Goal: Task Accomplishment & Management: Complete application form

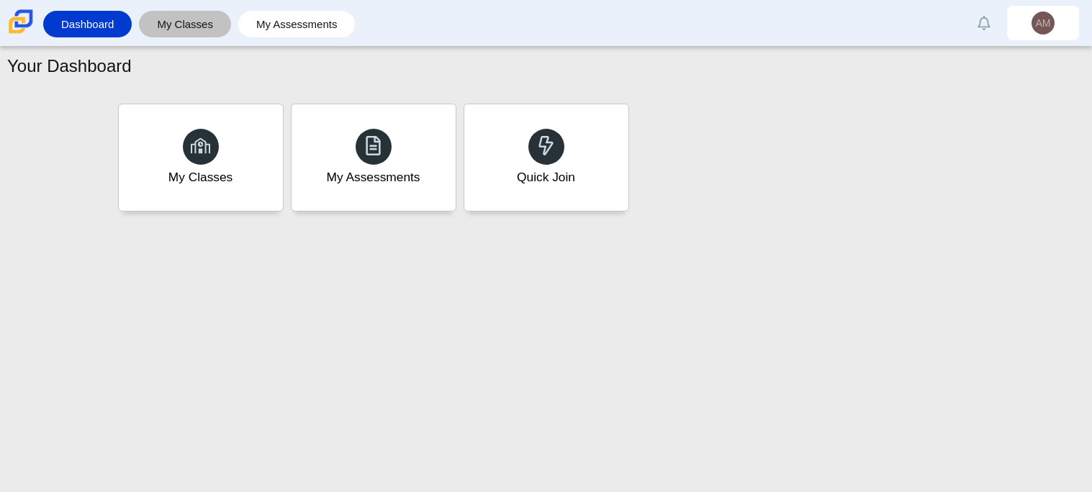
click at [189, 30] on link "My Classes" at bounding box center [185, 24] width 78 height 27
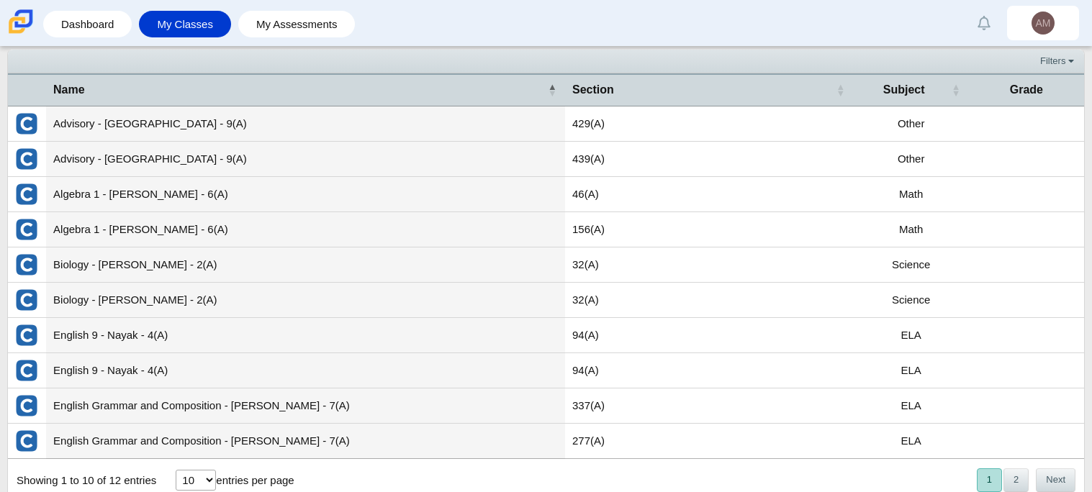
scroll to position [51, 0]
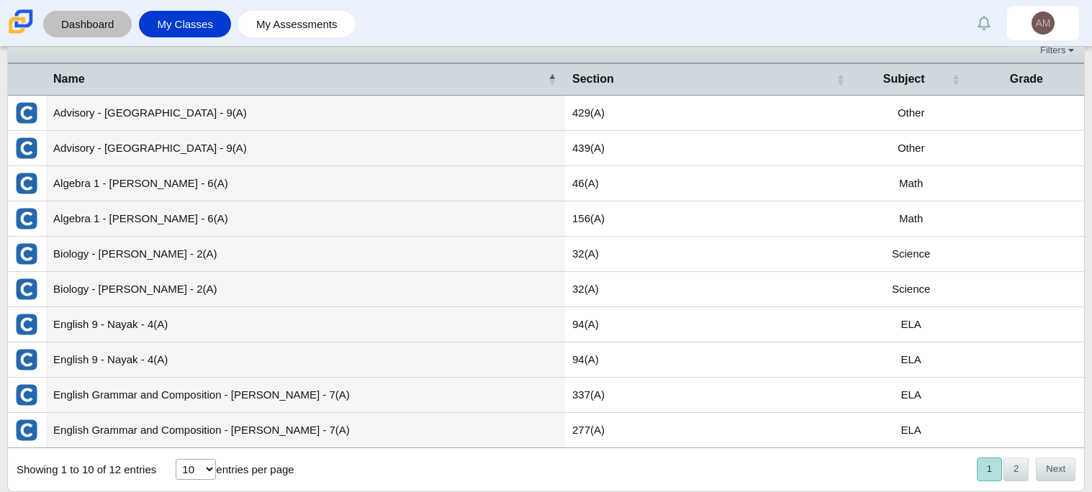
click at [94, 24] on link "Dashboard" at bounding box center [87, 24] width 74 height 27
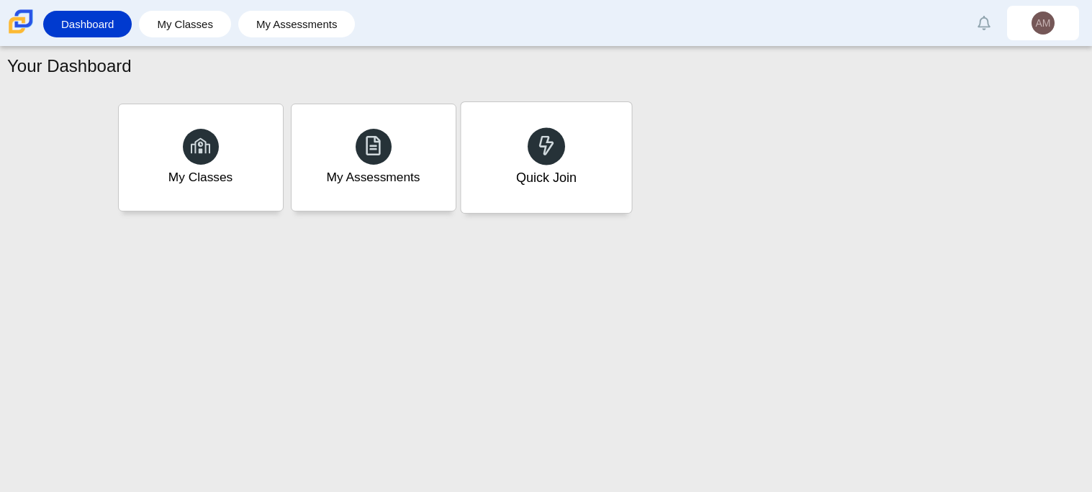
click at [510, 140] on div "Quick Join" at bounding box center [546, 157] width 171 height 111
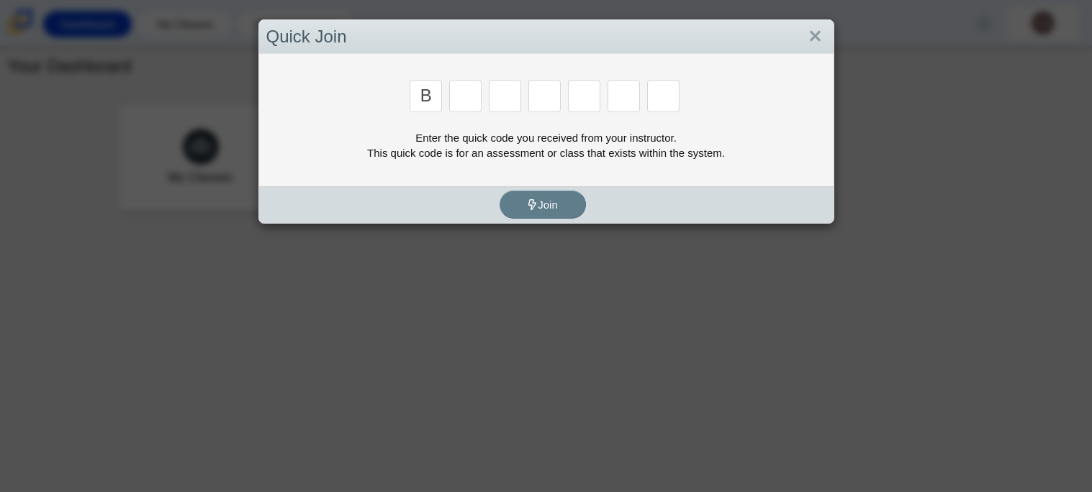
type input "b"
type input "m"
type input "3"
type input "5"
type input "3"
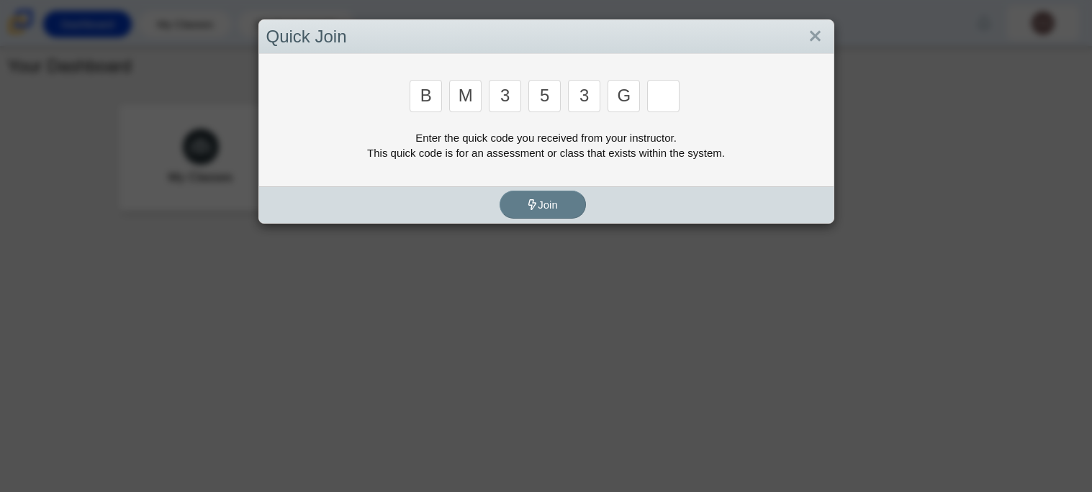
type input "g"
type input "b"
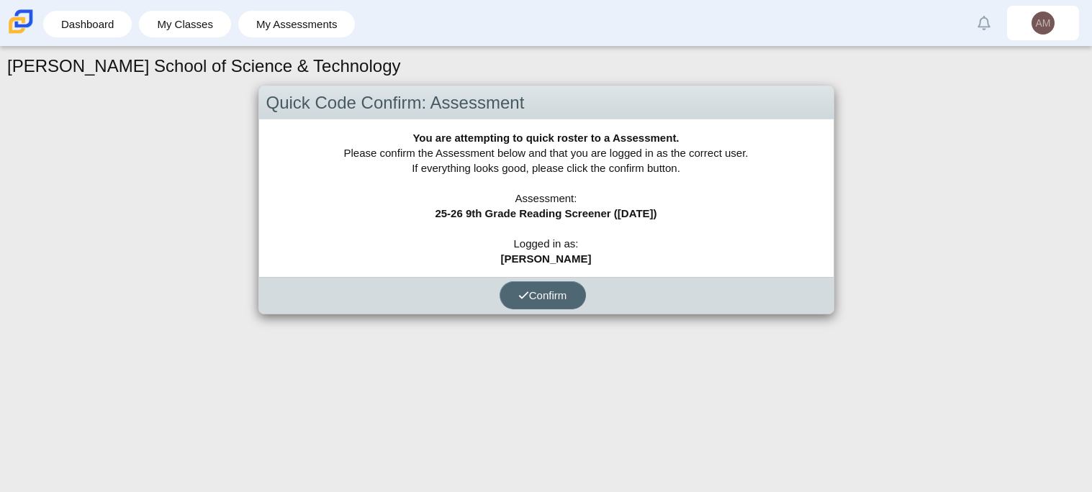
click at [538, 304] on button "Confirm" at bounding box center [543, 296] width 86 height 28
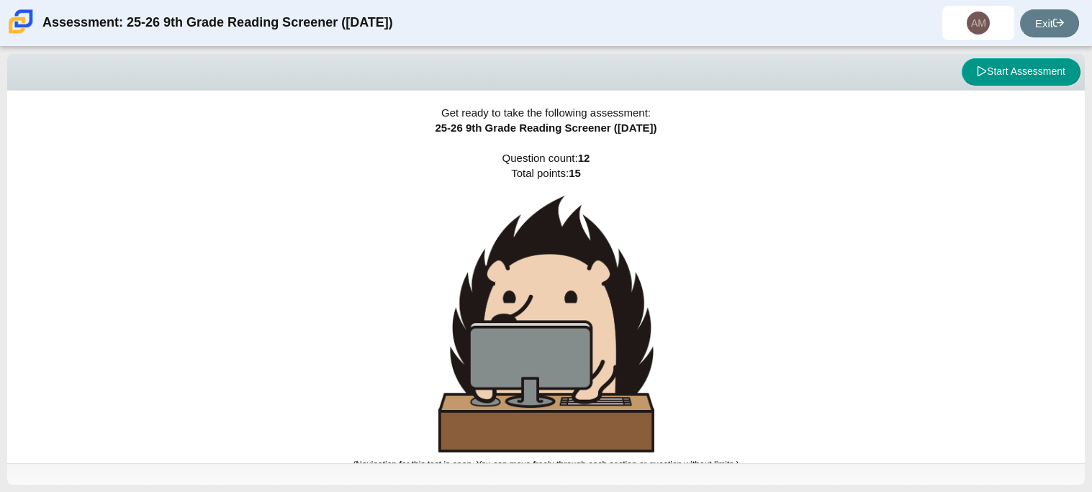
scroll to position [9, 0]
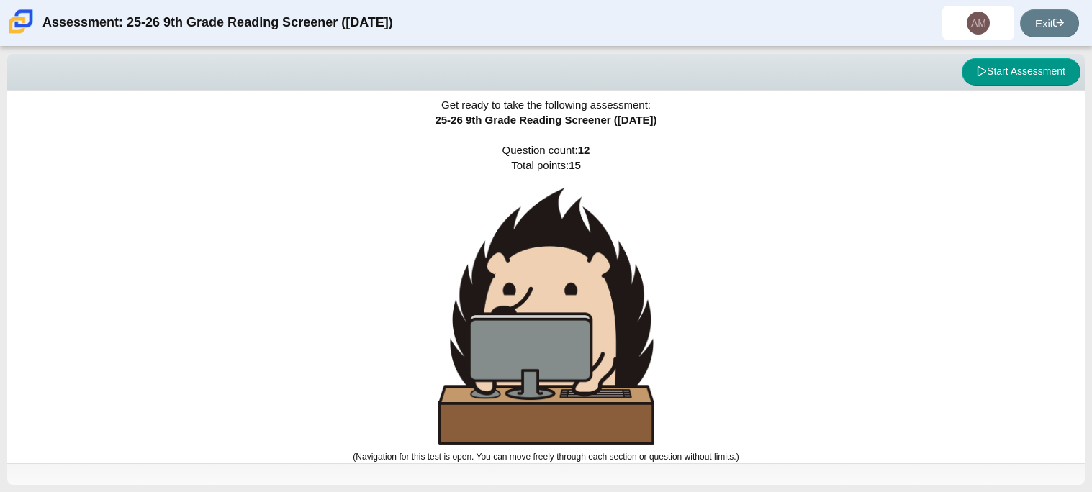
click at [528, 325] on img at bounding box center [546, 316] width 216 height 257
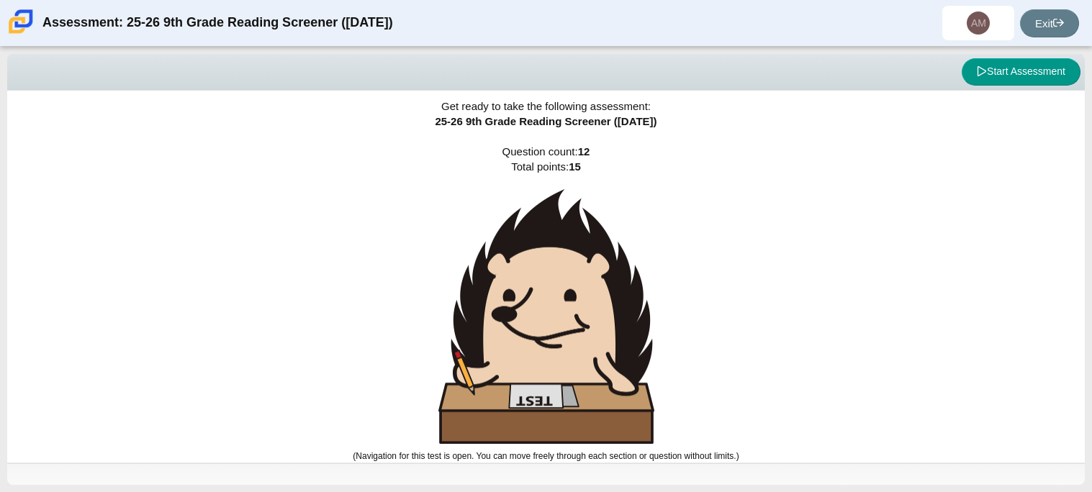
click at [528, 325] on img at bounding box center [546, 317] width 216 height 256
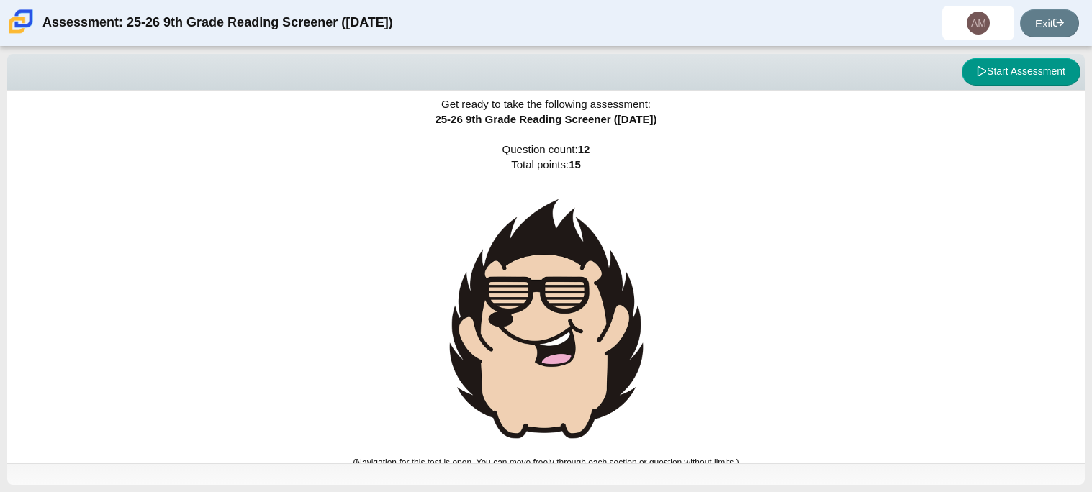
click at [528, 325] on img at bounding box center [546, 319] width 216 height 264
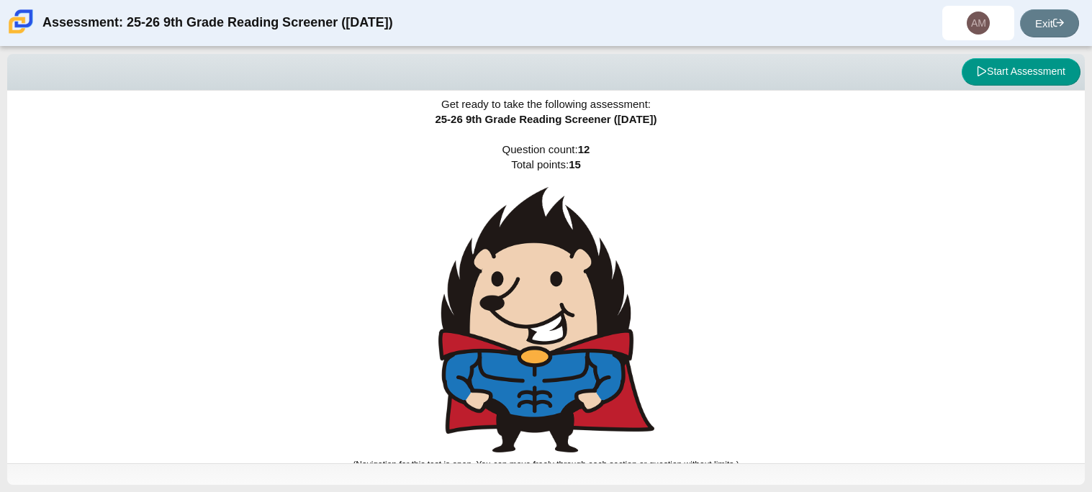
click at [528, 325] on img at bounding box center [546, 320] width 216 height 266
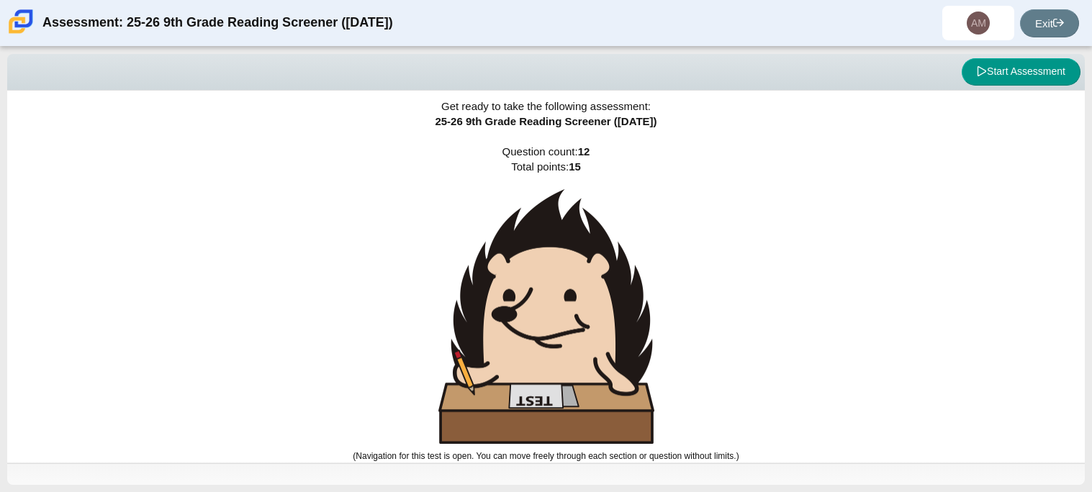
click at [528, 325] on img at bounding box center [546, 317] width 216 height 256
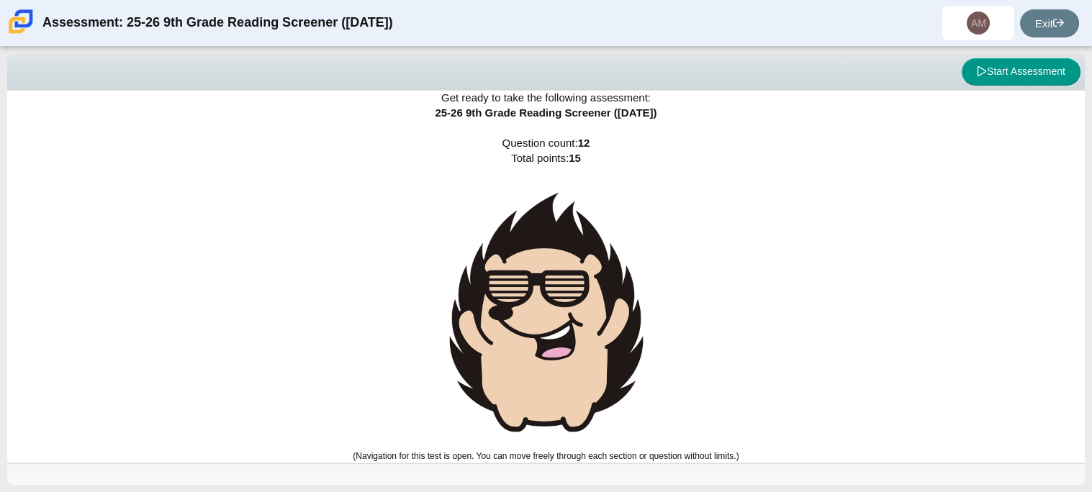
click at [528, 325] on img at bounding box center [546, 313] width 216 height 264
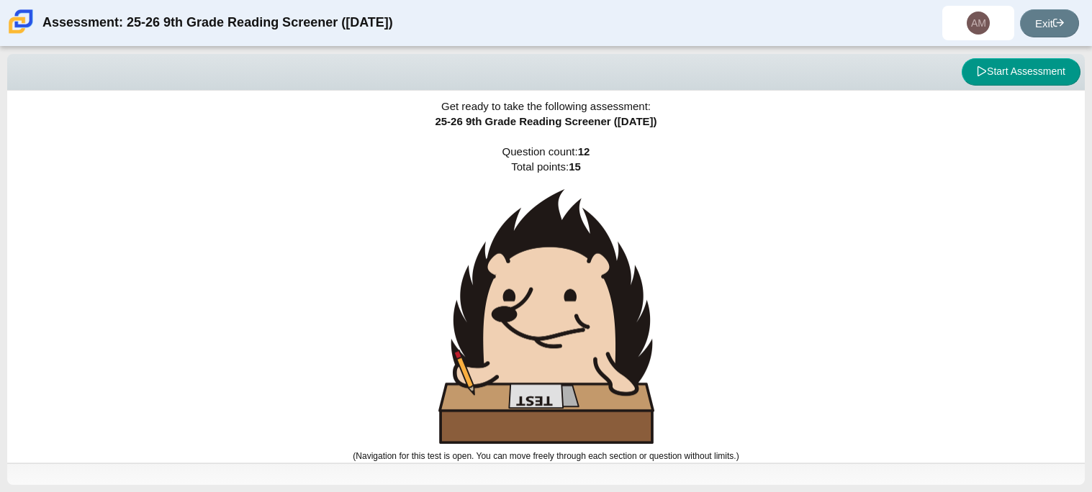
click at [528, 325] on img at bounding box center [546, 317] width 216 height 256
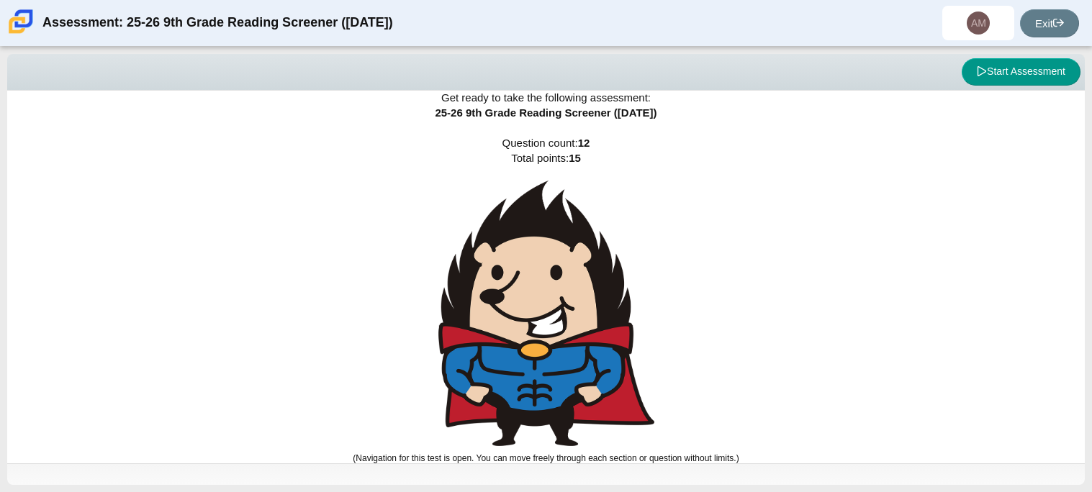
click at [528, 325] on img at bounding box center [546, 314] width 216 height 266
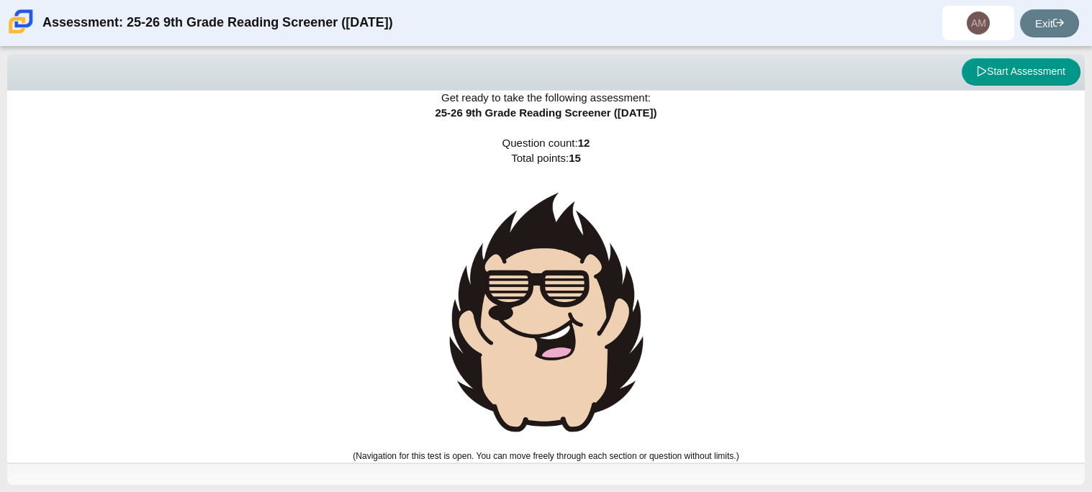
click at [528, 325] on img at bounding box center [546, 313] width 216 height 264
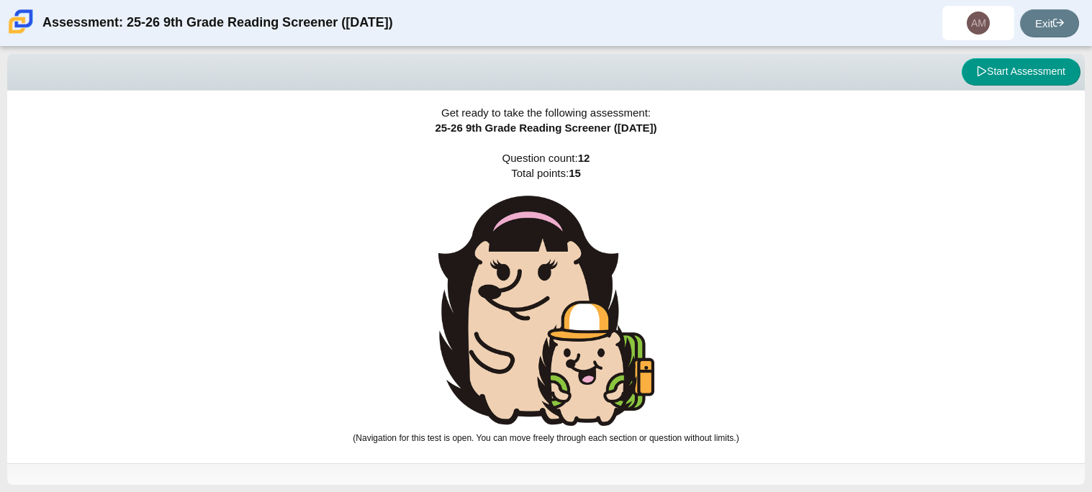
scroll to position [0, 0]
click at [528, 325] on img at bounding box center [546, 311] width 216 height 231
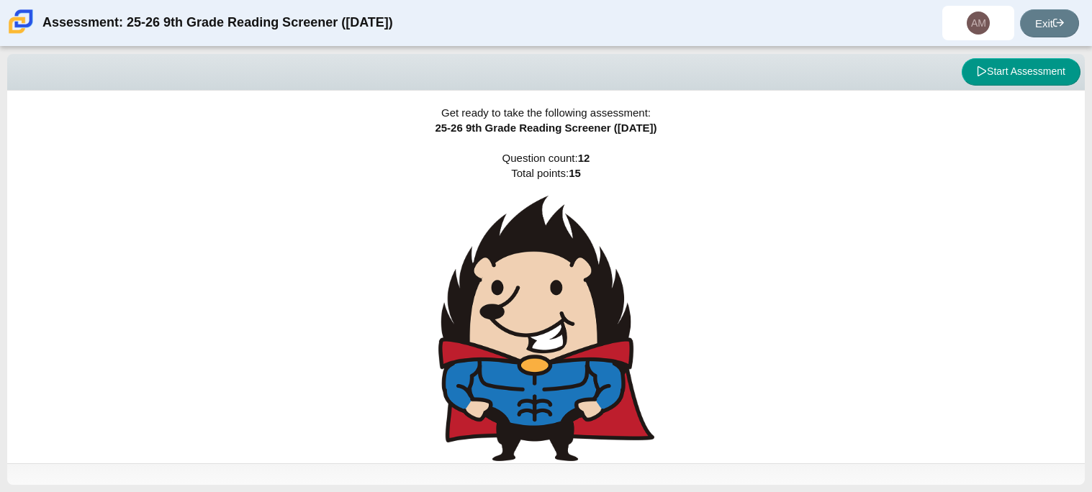
click at [528, 325] on img at bounding box center [546, 329] width 216 height 266
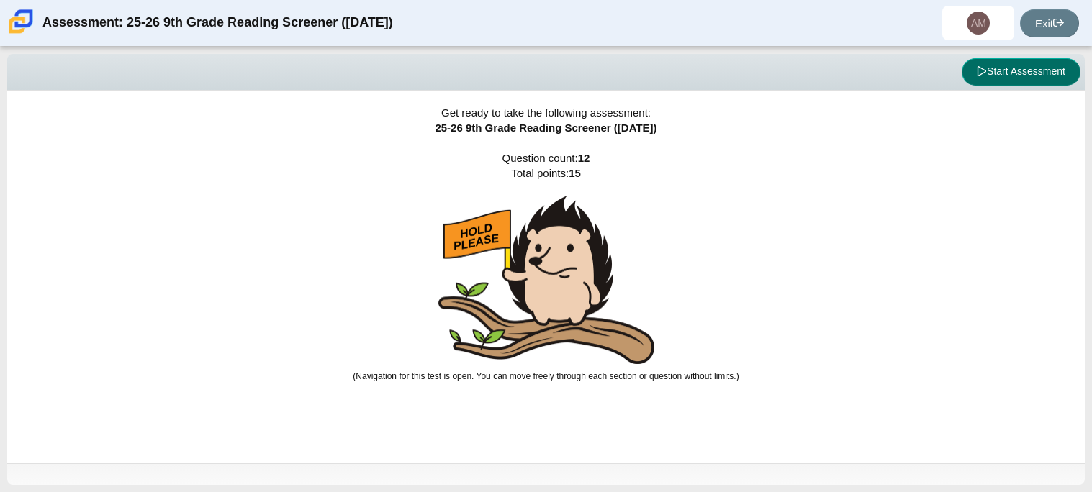
click at [968, 74] on button "Start Assessment" at bounding box center [1021, 71] width 119 height 27
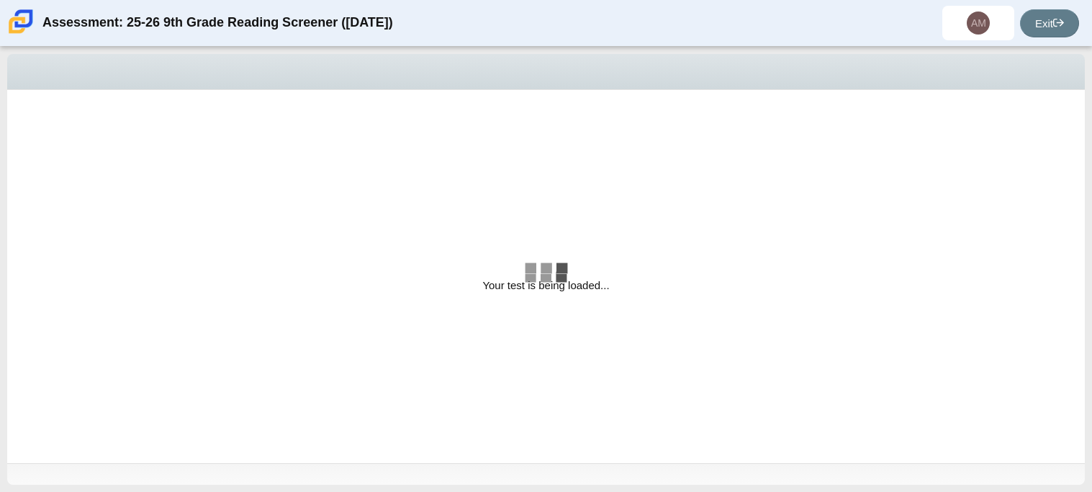
select select "ccc5b315-3c7c-471c-bf90-f22c8299c798"
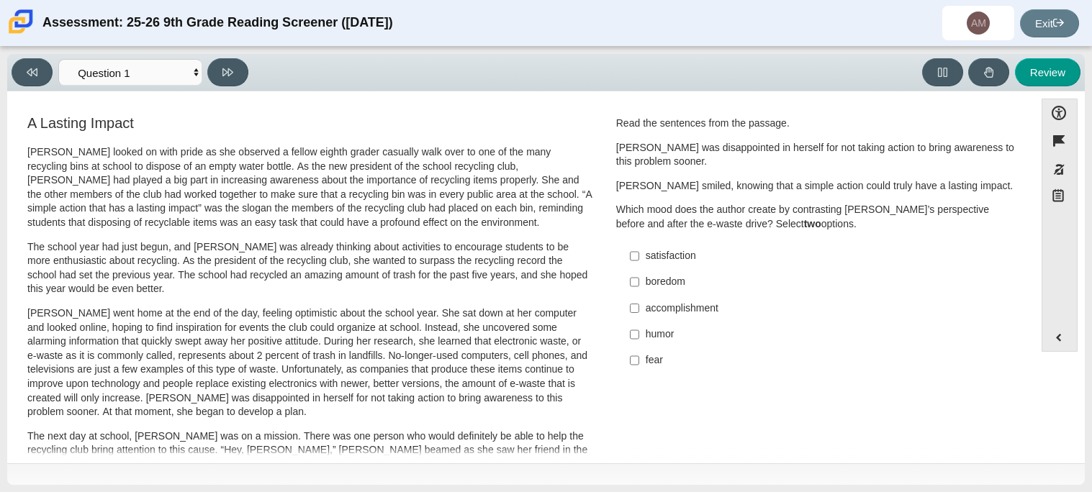
click at [699, 260] on div "satisfaction" at bounding box center [828, 256] width 364 height 14
click at [639, 260] on input "satisfaction satisfaction" at bounding box center [634, 256] width 9 height 26
checkbox input "true"
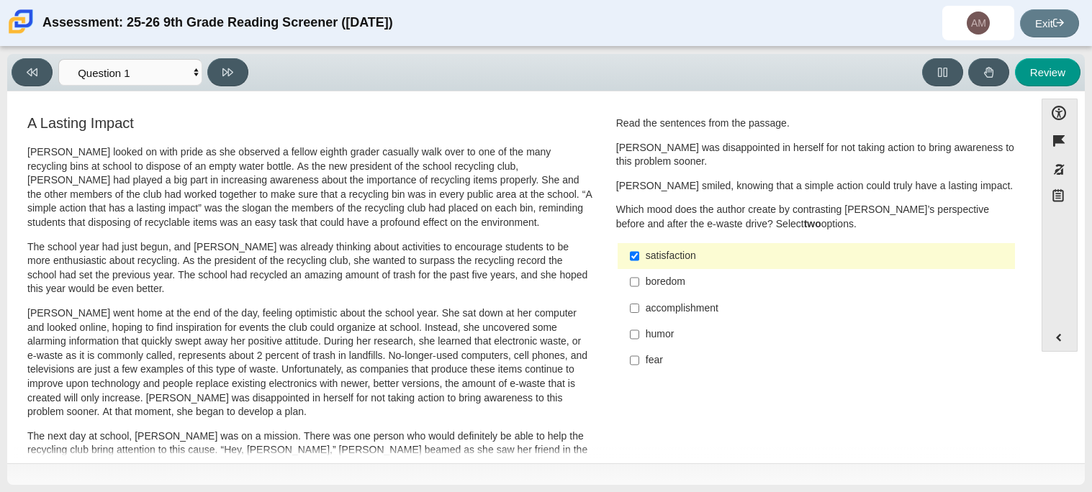
click at [701, 310] on div "accomplishment" at bounding box center [828, 309] width 364 height 14
click at [639, 310] on input "accomplishment accomplishment" at bounding box center [634, 308] width 9 height 26
checkbox input "true"
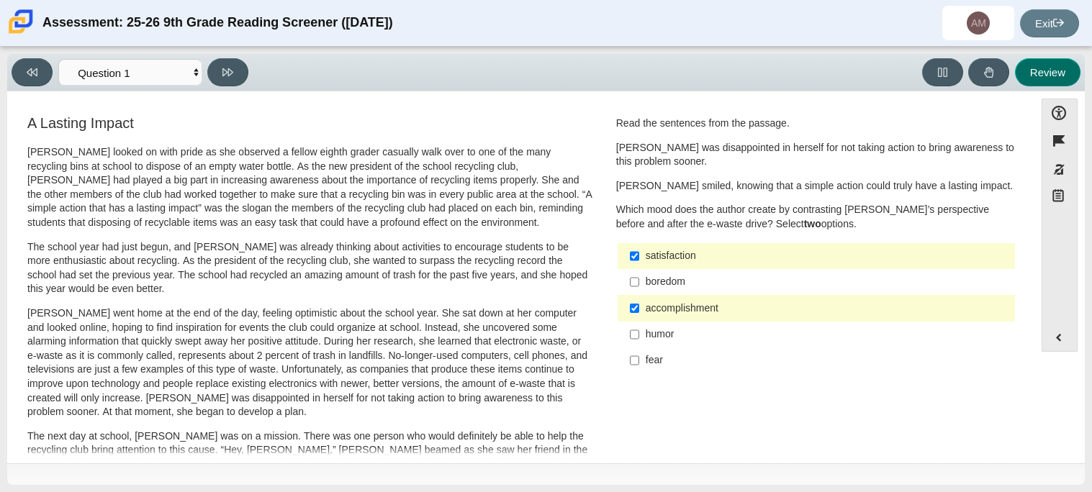
click at [1045, 83] on button "Review" at bounding box center [1048, 72] width 66 height 28
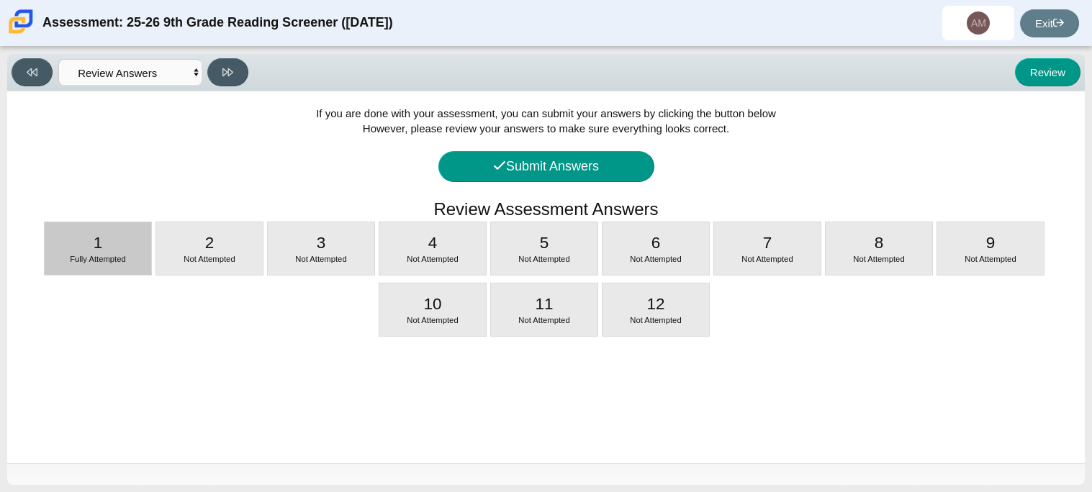
click at [96, 236] on span "1" at bounding box center [98, 243] width 9 height 18
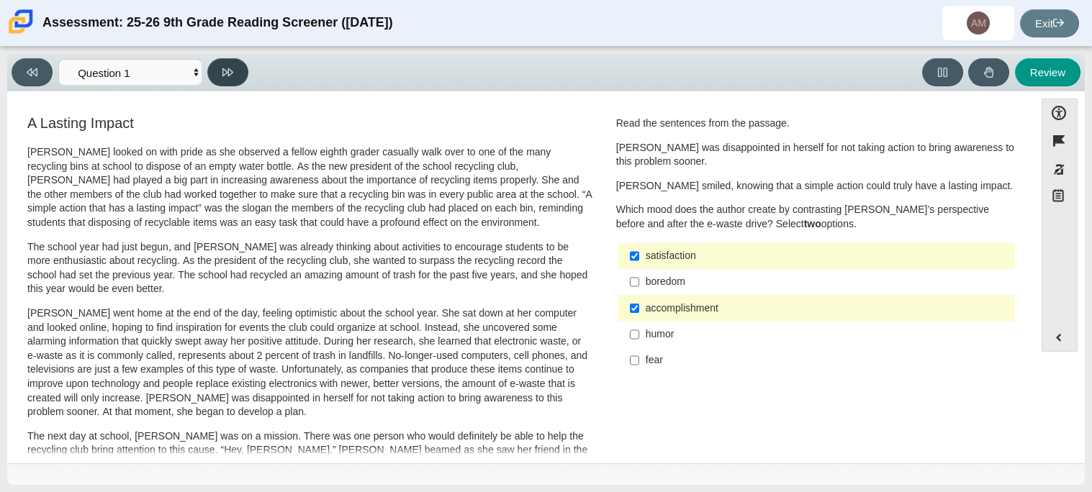
click at [224, 78] on button at bounding box center [227, 72] width 41 height 28
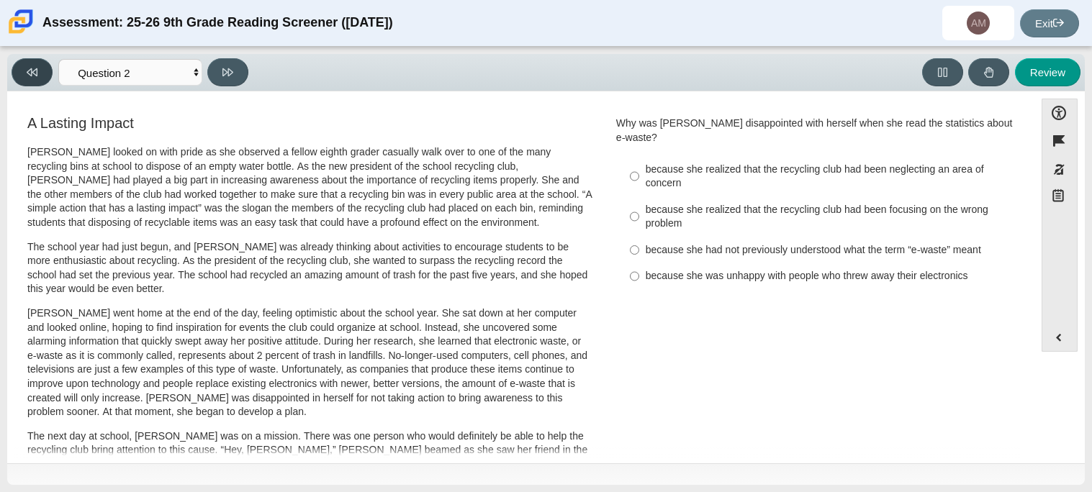
click at [30, 67] on icon at bounding box center [32, 72] width 11 height 11
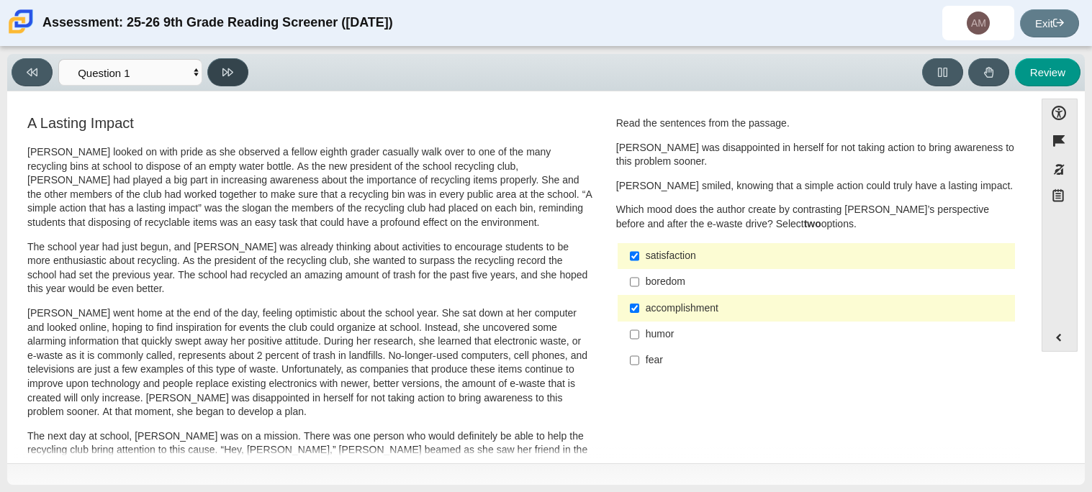
click at [213, 64] on button at bounding box center [227, 72] width 41 height 28
select select "0ff64528-ffd7-428d-b192-babfaadd44e8"
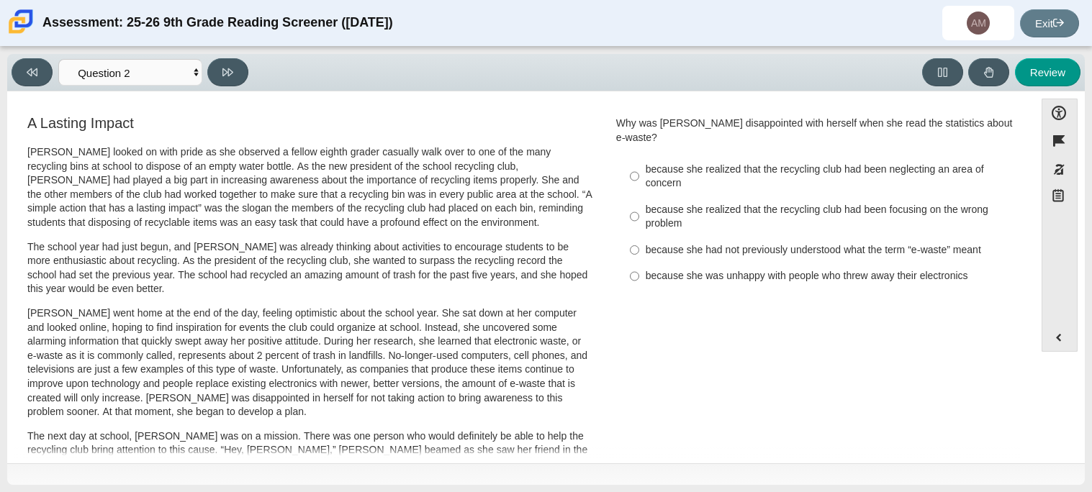
click at [780, 243] on div "because she had not previously understood what the term “e-waste” meant" at bounding box center [828, 250] width 364 height 14
click at [639, 238] on input "because she had not previously understood what the term “e-waste” meant because…" at bounding box center [634, 250] width 9 height 26
radio input "true"
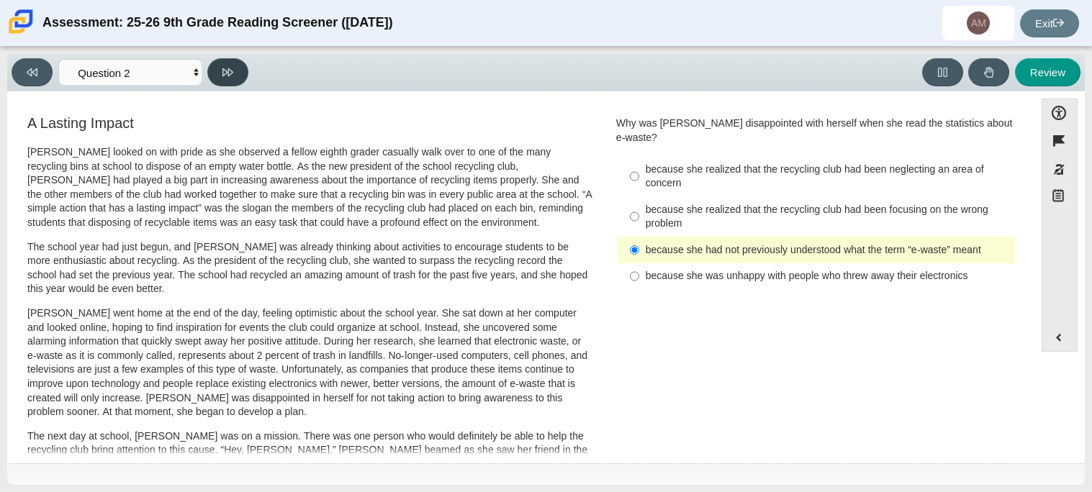
click at [222, 73] on button at bounding box center [227, 72] width 41 height 28
select select "7ce3d843-6974-4858-901c-1ff39630e843"
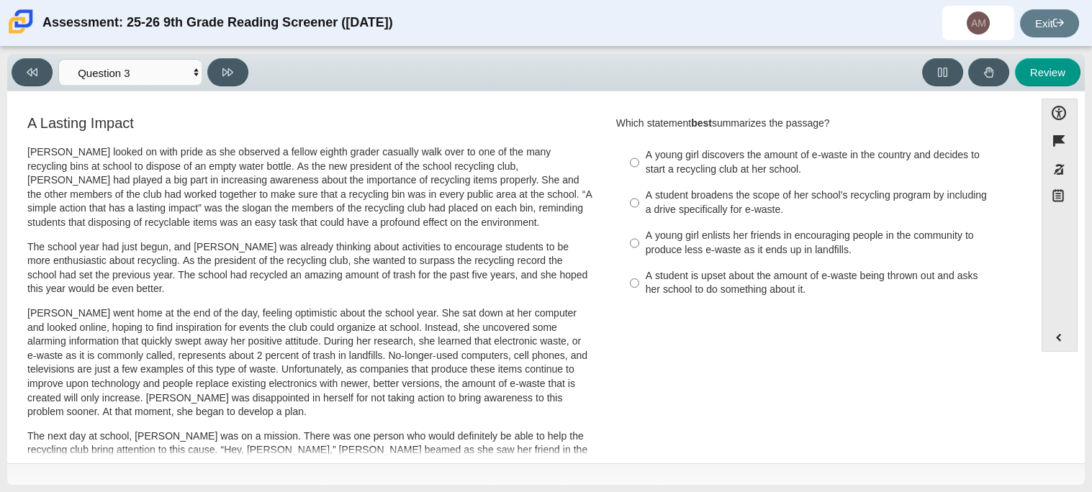
click at [727, 174] on div "A young girl discovers the amount of e-waste in the country and decides to star…" at bounding box center [828, 162] width 364 height 28
click at [639, 174] on input "A young girl discovers the amount of e-waste in the country and decides to star…" at bounding box center [634, 163] width 9 height 40
radio input "true"
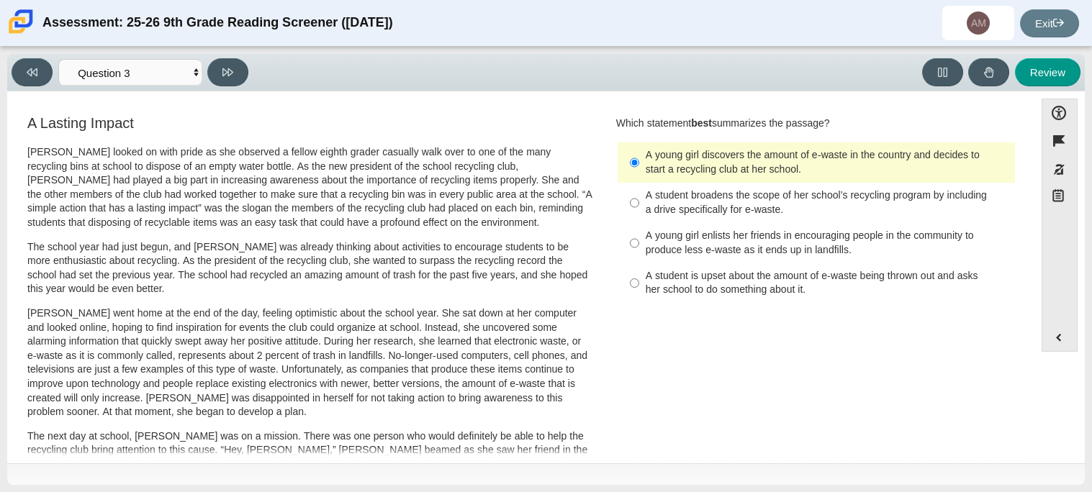
click at [860, 206] on div "A student broadens the scope of her school’s recycling program by including a d…" at bounding box center [828, 203] width 364 height 28
click at [639, 206] on input "A student broadens the scope of her school’s recycling program by including a d…" at bounding box center [634, 203] width 9 height 40
radio input "true"
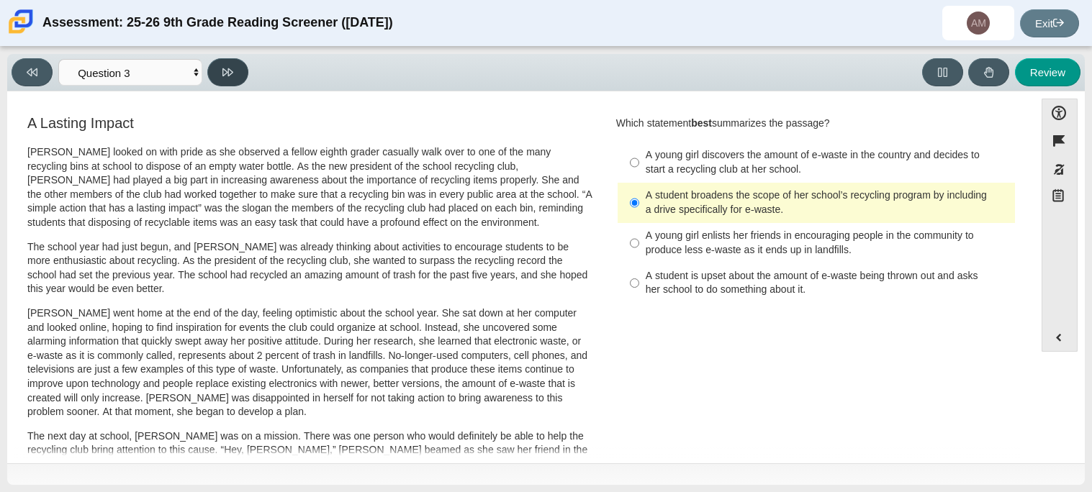
click at [225, 64] on button at bounding box center [227, 72] width 41 height 28
select select "ca9ea0f1-49c5-4bd1-83b0-472c18652b42"
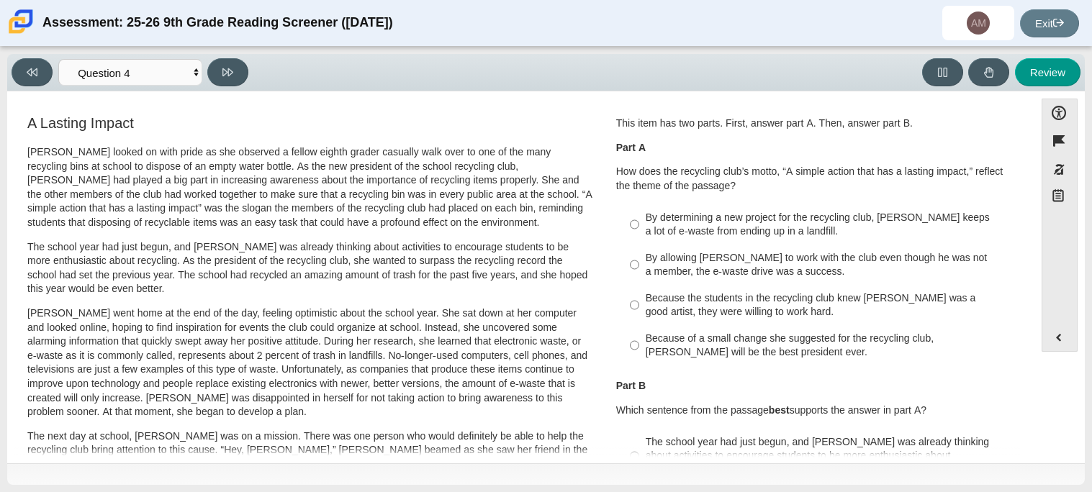
click at [726, 217] on div "By determining a new project for the recycling club, Scarlett keeps a lot of e-…" at bounding box center [828, 225] width 364 height 28
click at [639, 217] on input "By determining a new project for the recycling club, Scarlett keeps a lot of e-…" at bounding box center [634, 224] width 9 height 40
radio input "true"
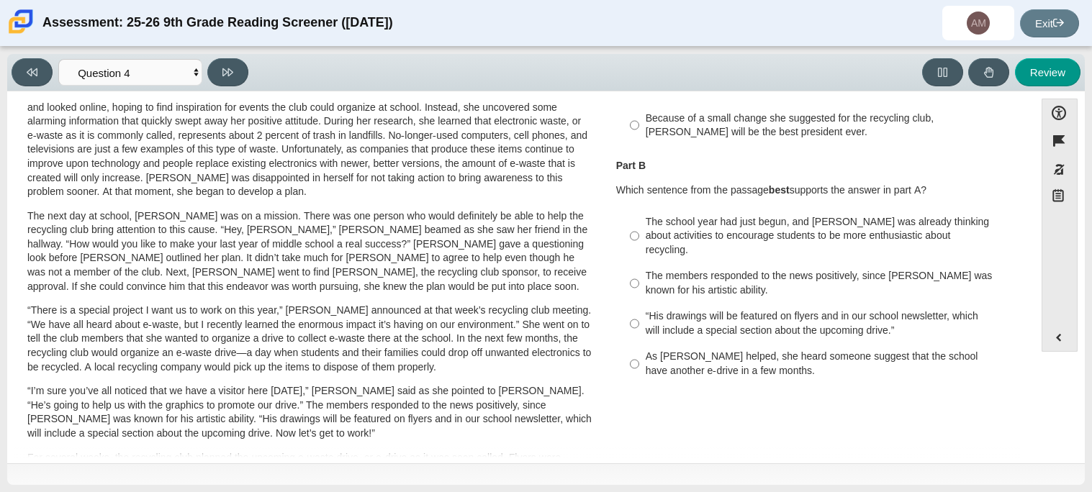
scroll to position [243, 0]
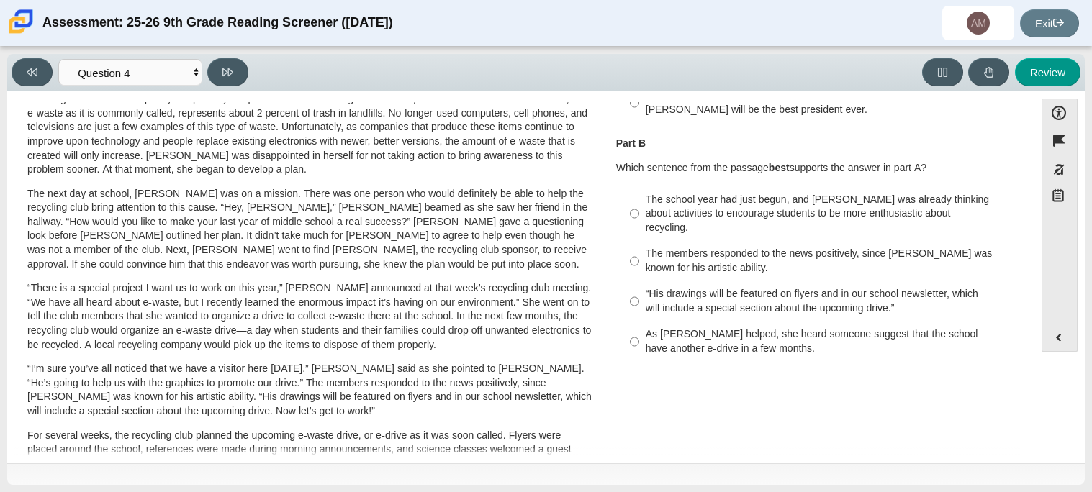
click at [812, 207] on div "The school year had just begun, and Scarlett was already thinking about activit…" at bounding box center [828, 214] width 364 height 42
click at [639, 207] on input "The school year had just begun, and Scarlett was already thinking about activit…" at bounding box center [634, 213] width 9 height 55
radio input "true"
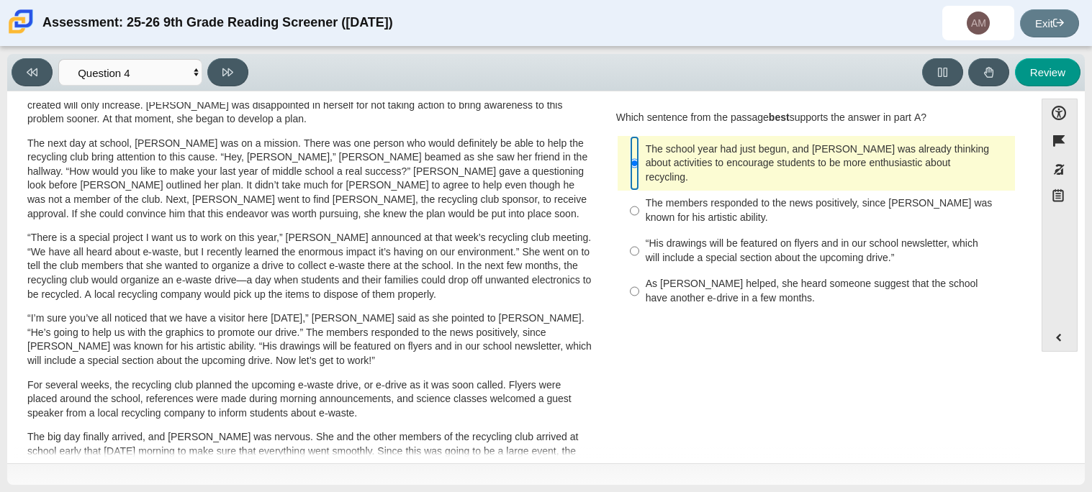
scroll to position [292, 0]
click at [242, 77] on button at bounding box center [227, 72] width 41 height 28
select select "e41f1a79-e29f-4095-8030-a53364015bed"
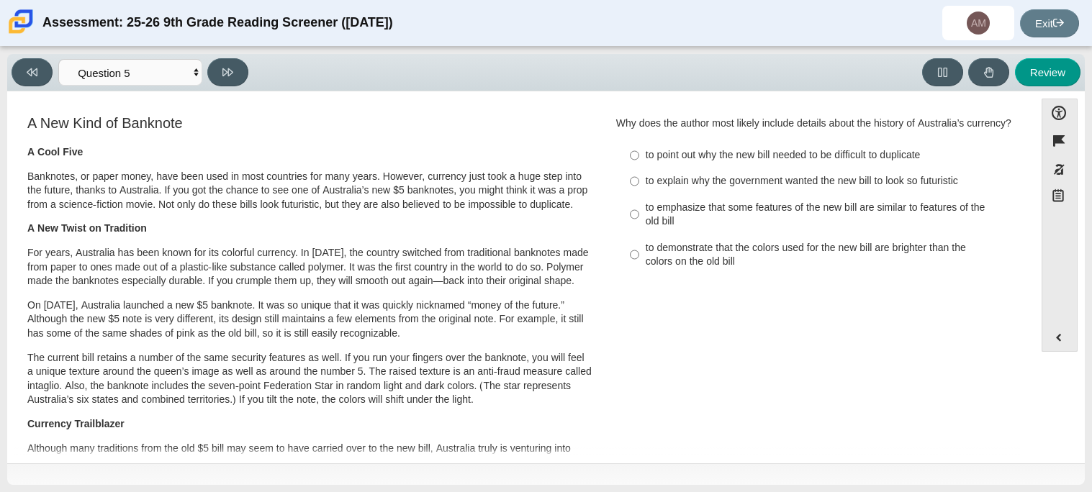
scroll to position [1, 0]
click at [701, 163] on label "to point out why the new bill needed to be difficult to duplicate to point out …" at bounding box center [817, 154] width 395 height 26
click at [639, 163] on input "to point out why the new bill needed to be difficult to duplicate to point out …" at bounding box center [634, 154] width 9 height 26
radio input "true"
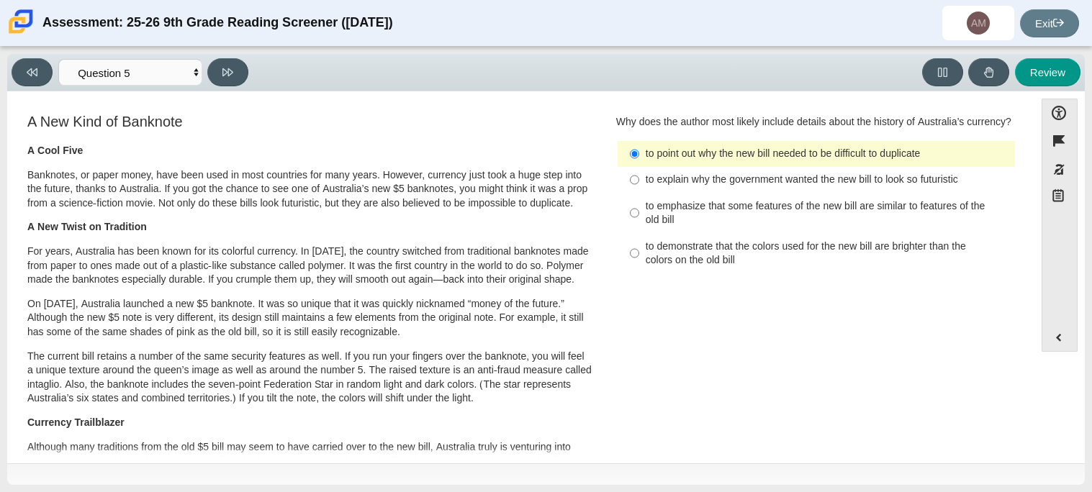
click at [756, 194] on label "to emphasize that some features of the new bill are similar to features of the …" at bounding box center [817, 213] width 395 height 40
click at [639, 194] on input "to emphasize that some features of the new bill are similar to features of the …" at bounding box center [634, 213] width 9 height 40
radio input "true"
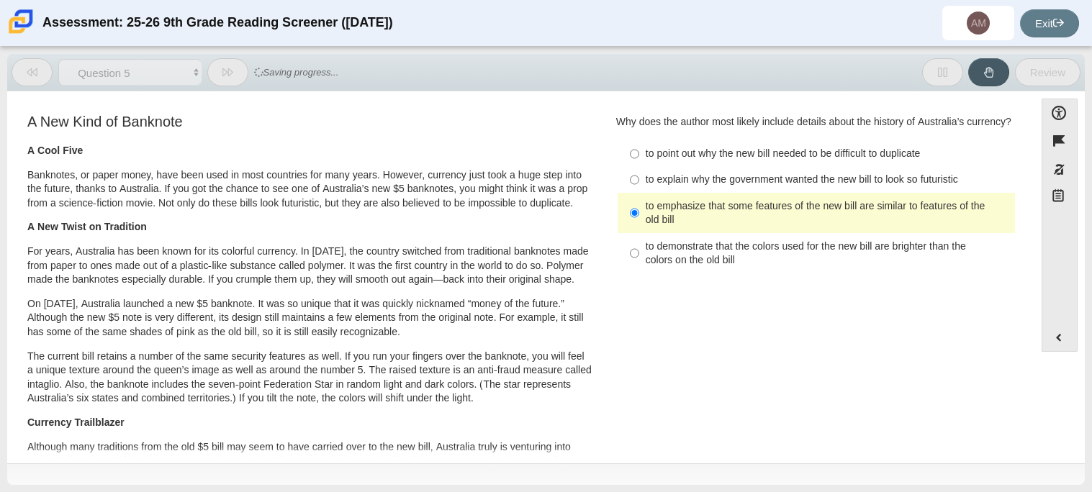
click at [749, 183] on div "to explain why the government wanted the new bill to look so futuristic" at bounding box center [828, 180] width 364 height 14
click at [639, 183] on input "to explain why the government wanted the new bill to look so futuristic to expl…" at bounding box center [634, 180] width 9 height 26
radio input "true"
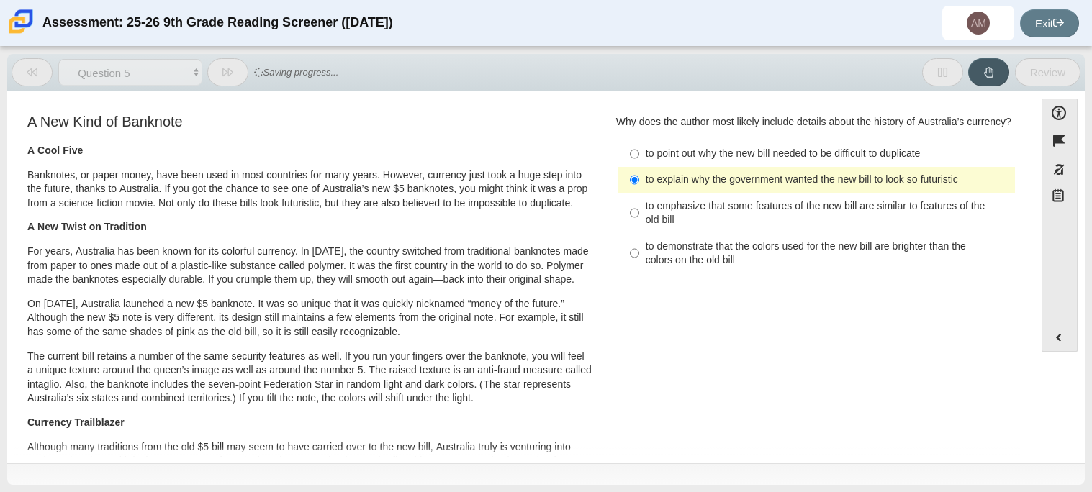
click at [768, 207] on div "to emphasize that some features of the new bill are similar to features of the …" at bounding box center [828, 213] width 364 height 28
click at [639, 207] on input "to emphasize that some features of the new bill are similar to features of the …" at bounding box center [634, 213] width 9 height 40
radio input "true"
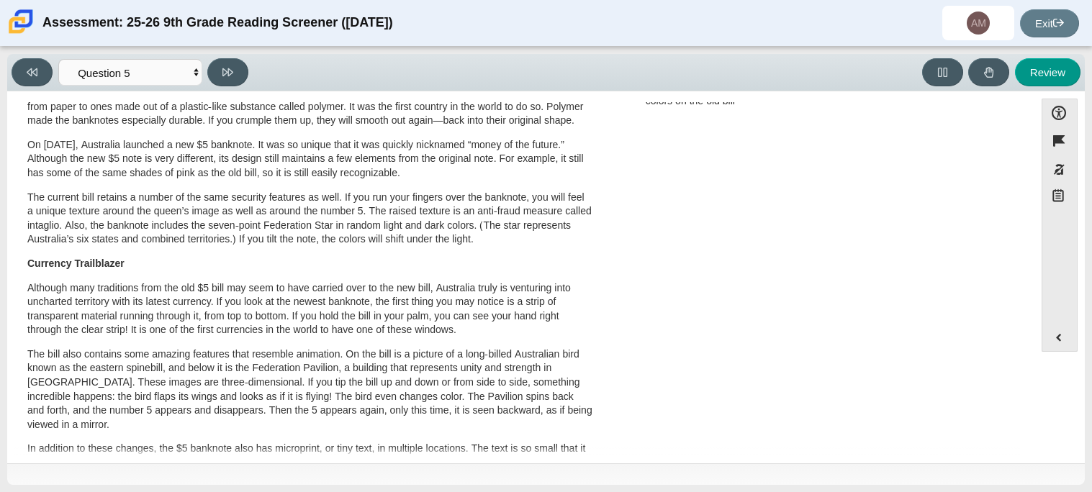
scroll to position [0, 0]
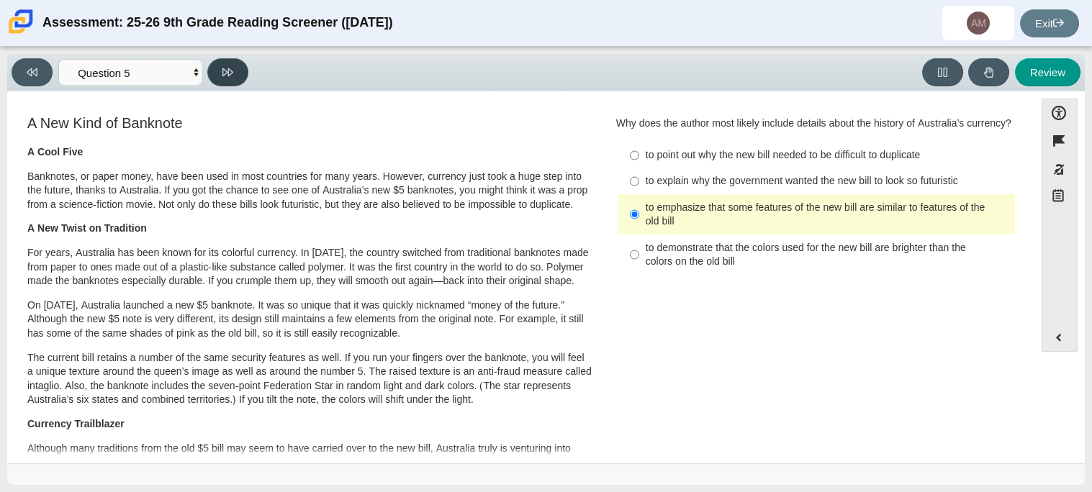
click at [234, 72] on button at bounding box center [227, 72] width 41 height 28
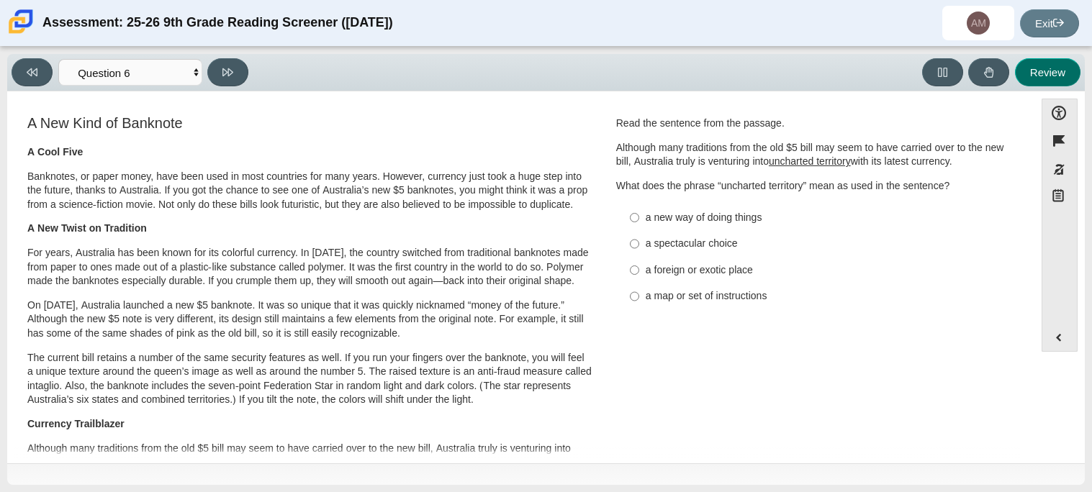
click at [1065, 75] on button "Review" at bounding box center [1048, 72] width 66 height 28
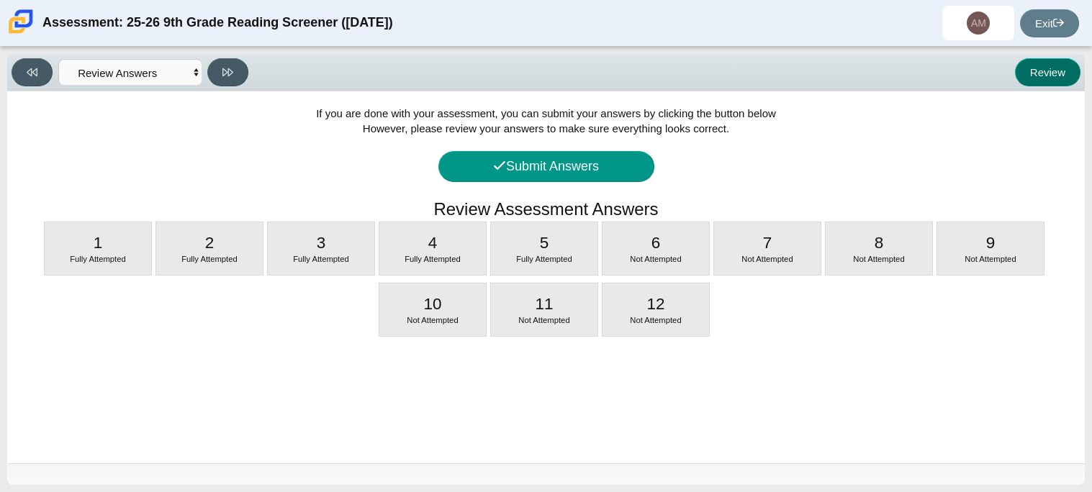
click at [1065, 75] on button "Review" at bounding box center [1048, 72] width 66 height 28
click at [1051, 70] on button "Review" at bounding box center [1048, 72] width 66 height 28
click at [59, 68] on select "Questions Question 1 Question 2 Question 3 Question 4 Question 5 Question 6 Que…" at bounding box center [130, 72] width 144 height 27
click at [35, 73] on icon at bounding box center [32, 72] width 11 height 11
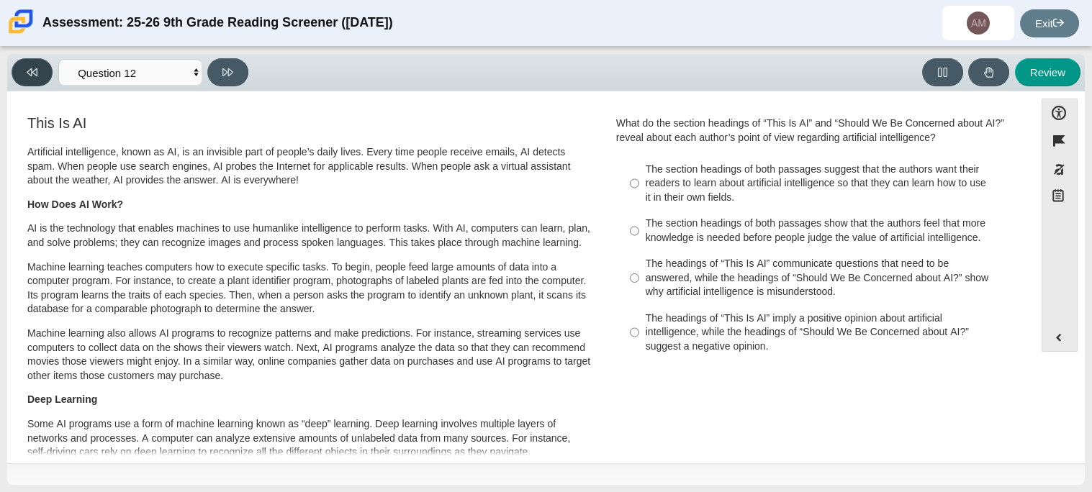
click at [32, 71] on icon at bounding box center [32, 72] width 11 height 8
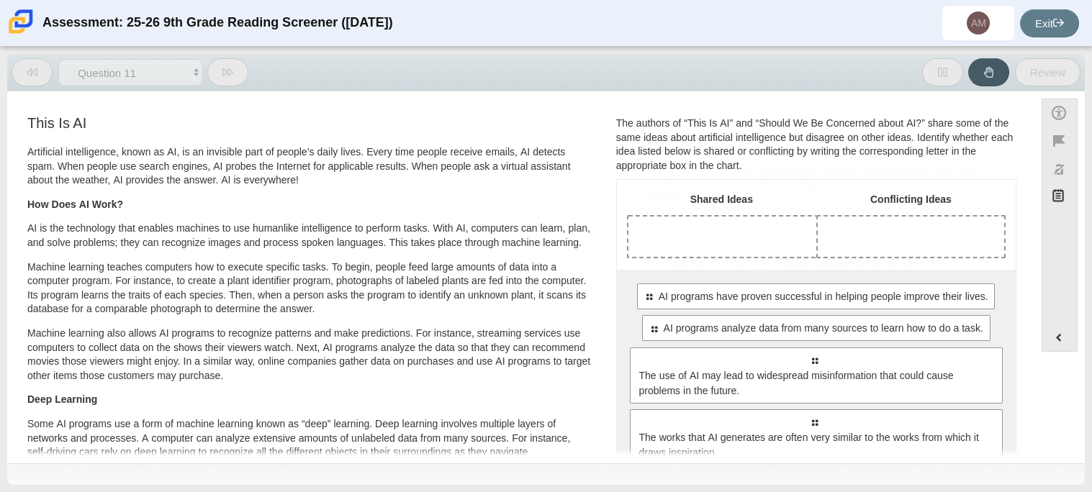
click at [32, 71] on icon at bounding box center [32, 72] width 11 height 8
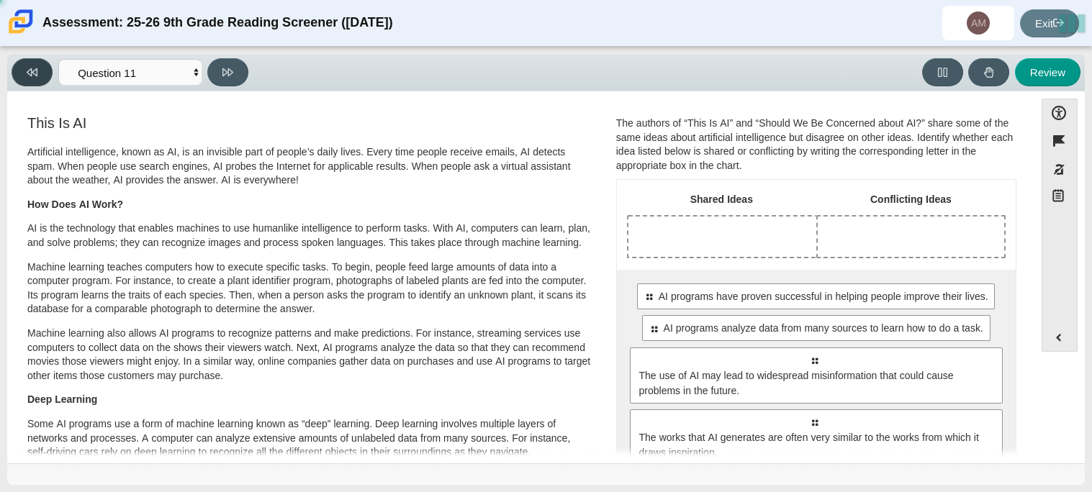
click at [32, 71] on icon at bounding box center [32, 72] width 11 height 8
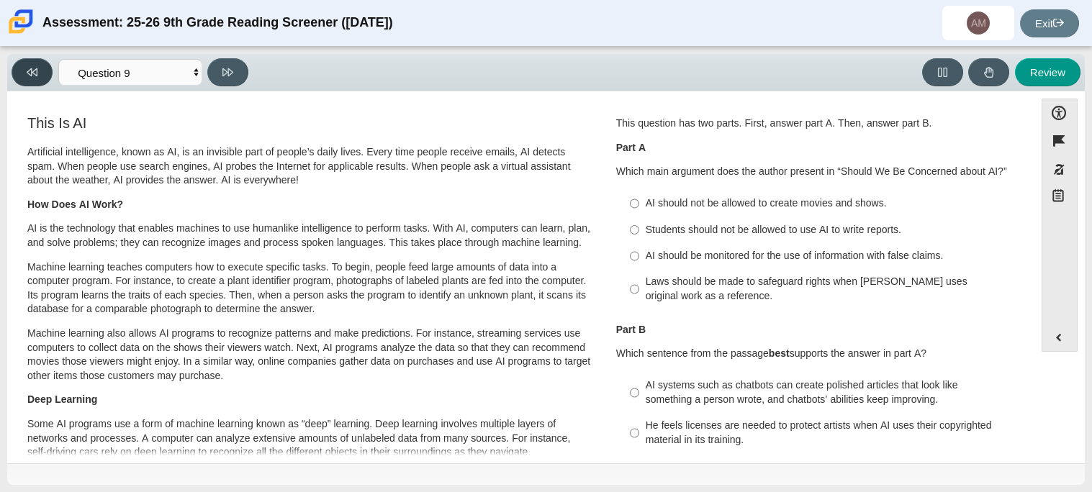
click at [32, 71] on icon at bounding box center [32, 72] width 11 height 8
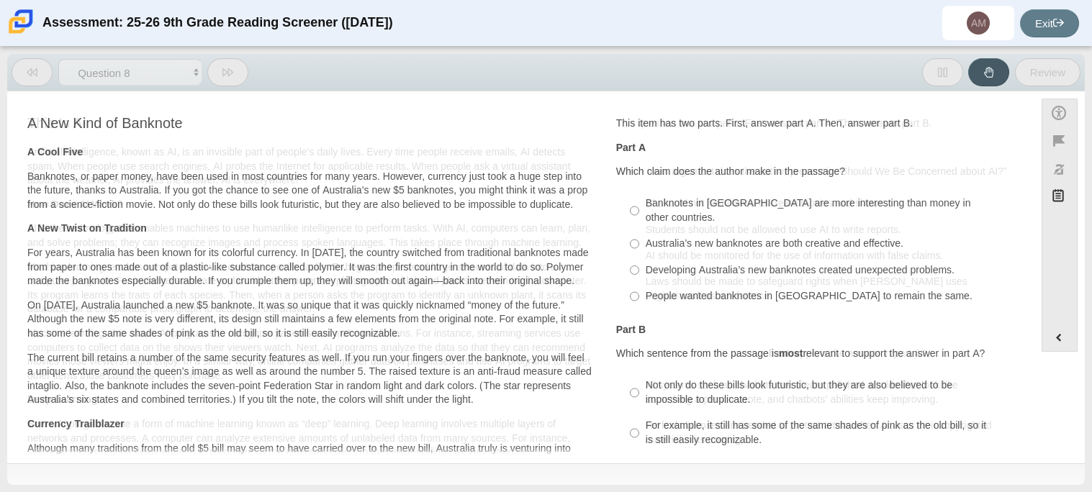
click at [32, 71] on icon at bounding box center [32, 72] width 11 height 8
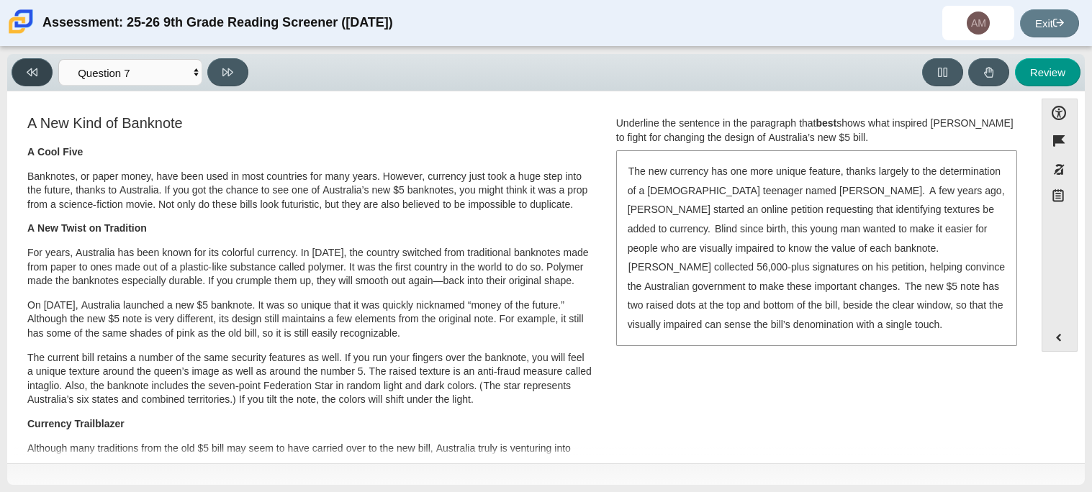
click at [32, 71] on icon at bounding box center [32, 72] width 11 height 8
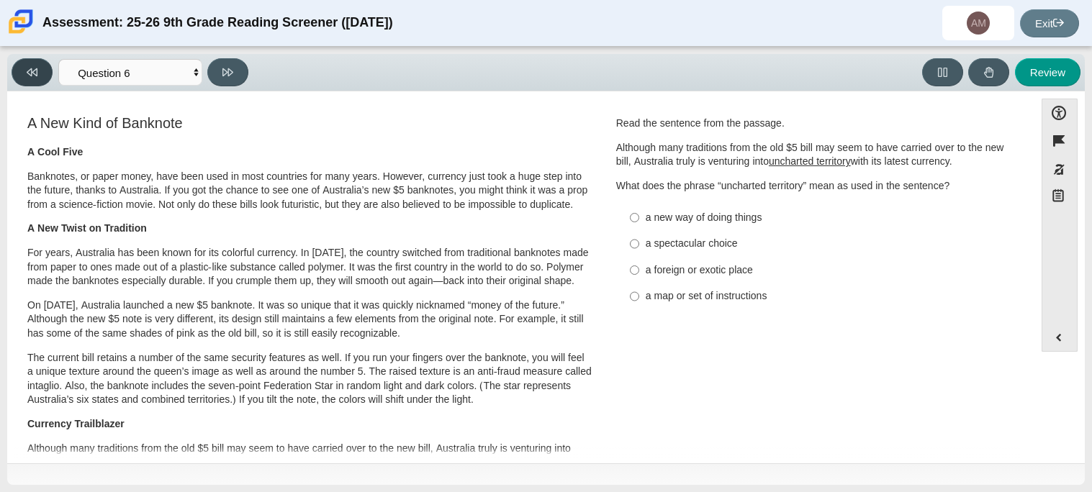
click at [32, 71] on icon at bounding box center [32, 72] width 11 height 8
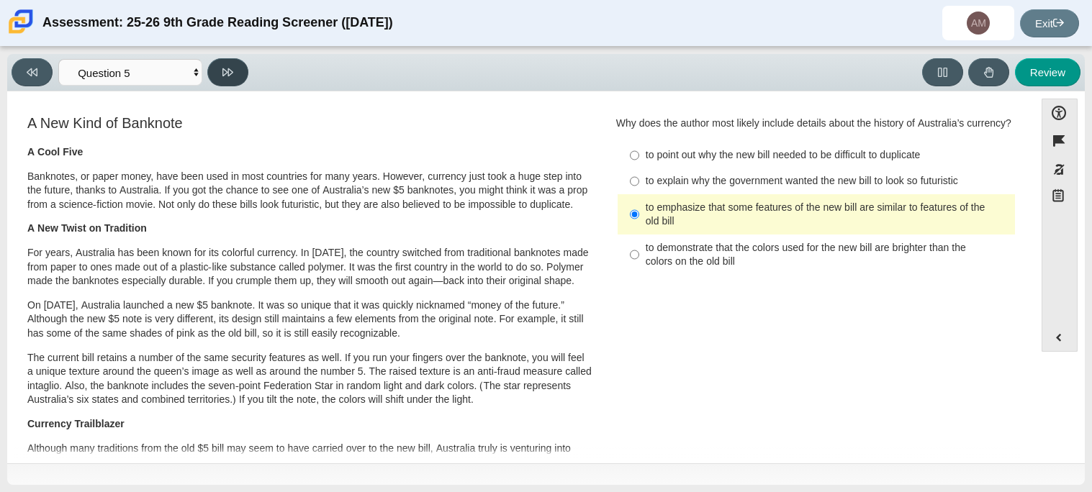
click at [238, 81] on button at bounding box center [227, 72] width 41 height 28
select select "69146e31-7b3d-4a3e-9ce6-f30c24342ae0"
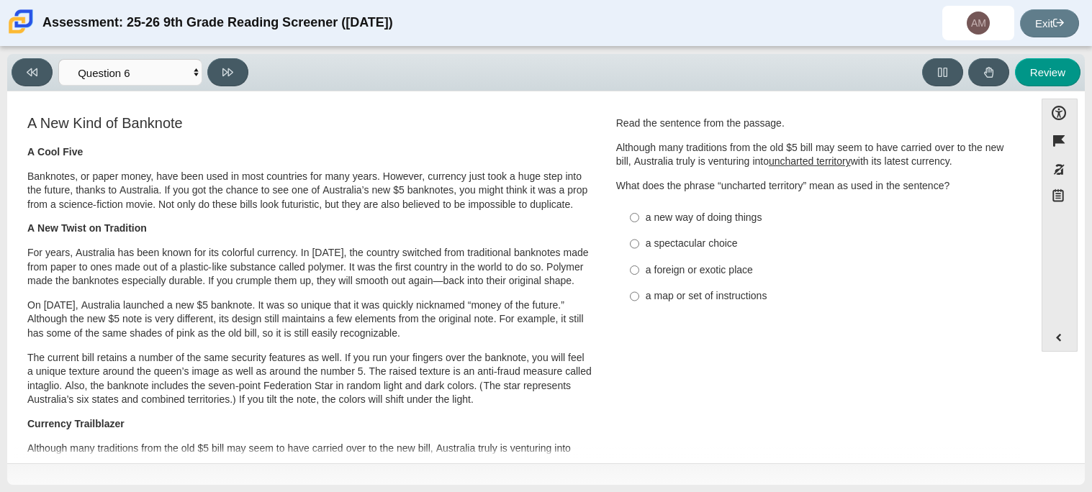
click at [658, 218] on div "a new way of doing things" at bounding box center [828, 218] width 364 height 14
click at [639, 218] on input "a new way of doing things a new way of doing things" at bounding box center [634, 217] width 9 height 26
radio input "true"
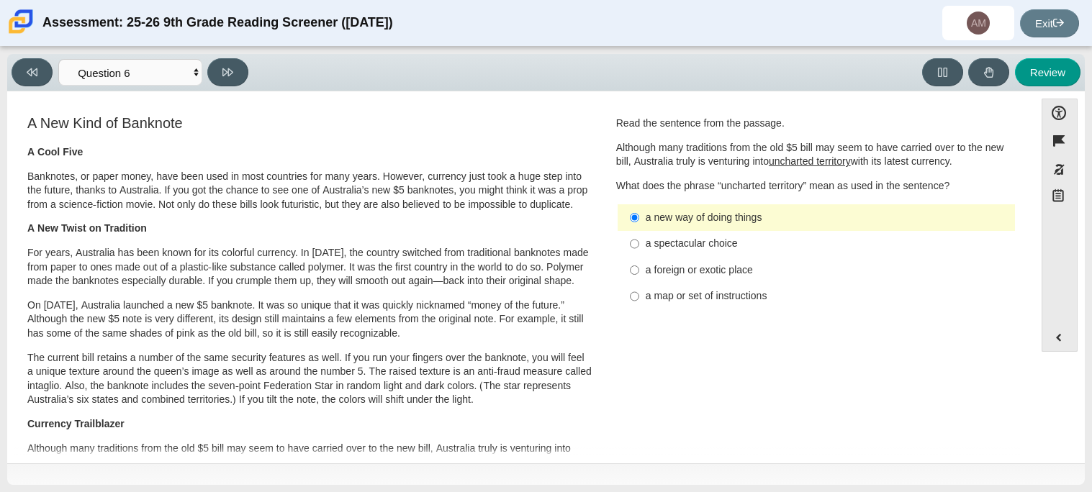
click at [789, 163] on u "uncharted territory" at bounding box center [810, 161] width 82 height 13
click at [801, 166] on u "uncharted territory" at bounding box center [810, 161] width 82 height 13
click at [799, 175] on div "Read the sentence from the passage. Although many traditions from the old $5 bi…" at bounding box center [816, 155] width 400 height 76
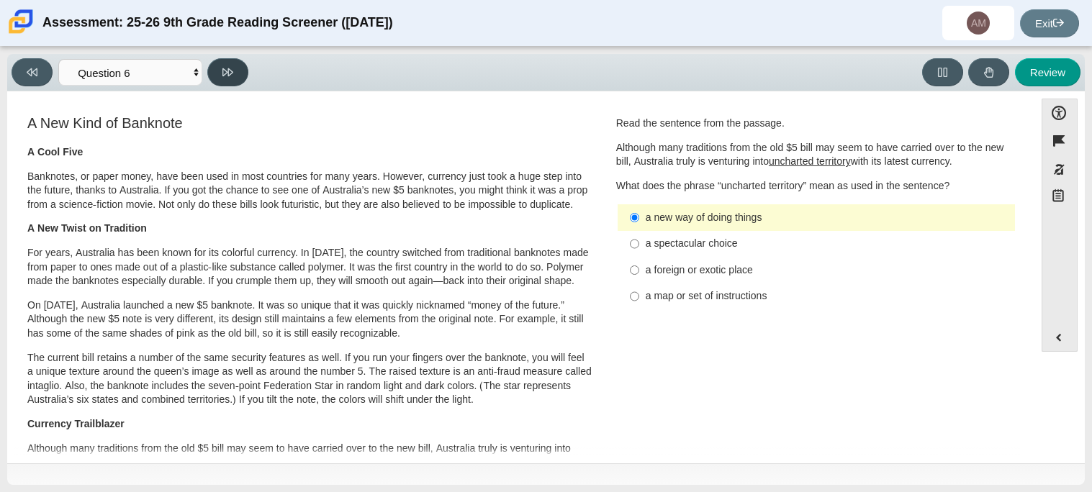
click at [230, 79] on button at bounding box center [227, 72] width 41 height 28
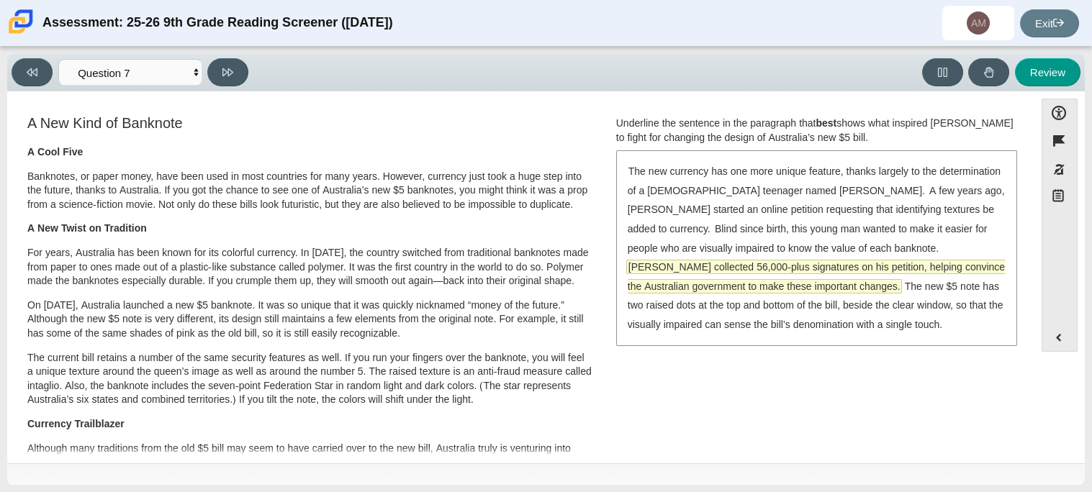
click at [937, 261] on span "McLeod collected 56,000-plus signatures on his petition, helping convince the A…" at bounding box center [816, 277] width 377 height 32
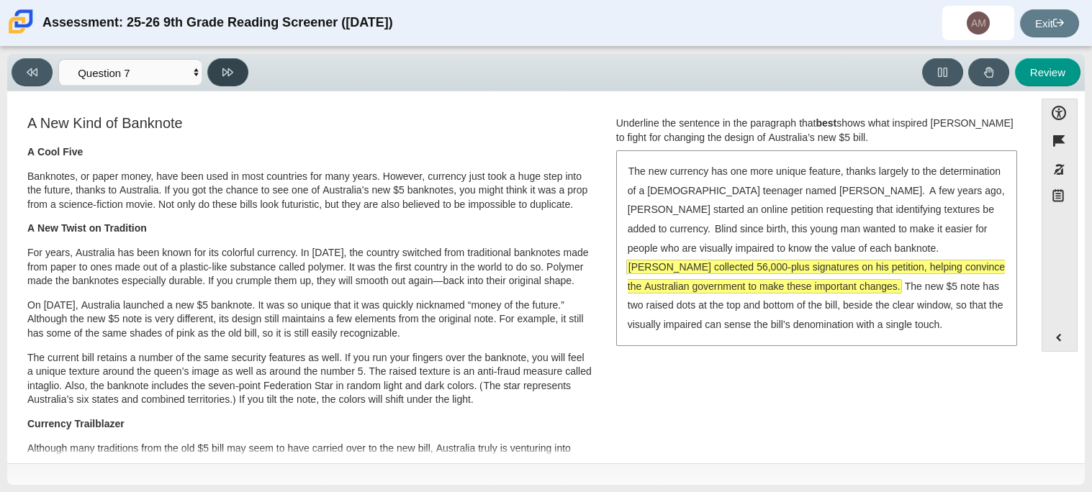
click at [222, 67] on icon at bounding box center [227, 72] width 11 height 11
select select "ea8338c2-a6a3-418e-a305-2b963b54a290"
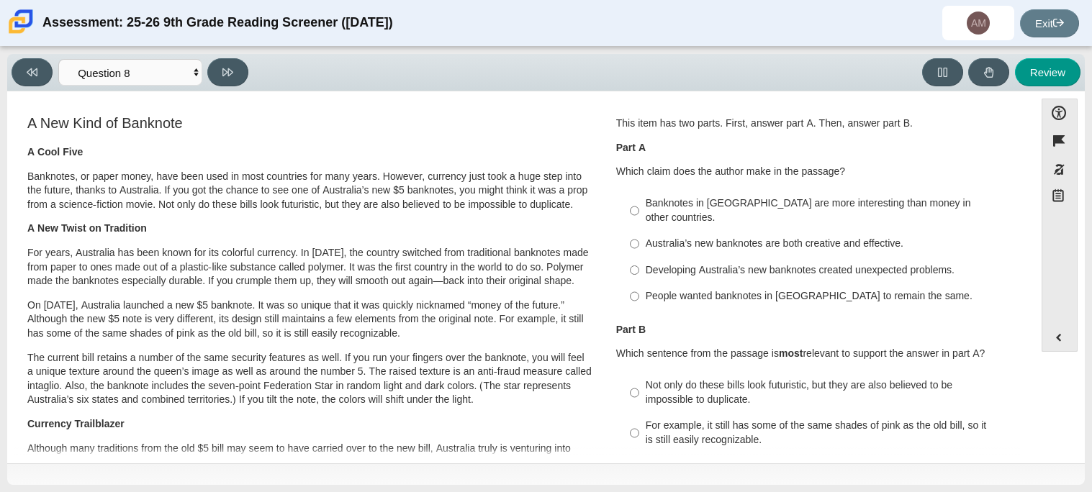
scroll to position [1, 0]
click at [823, 263] on div "Developing Australia’s new banknotes created unexpected problems." at bounding box center [828, 270] width 364 height 14
click at [639, 256] on input "Developing Australia’s new banknotes created unexpected problems. Developing Au…" at bounding box center [634, 269] width 9 height 26
radio input "true"
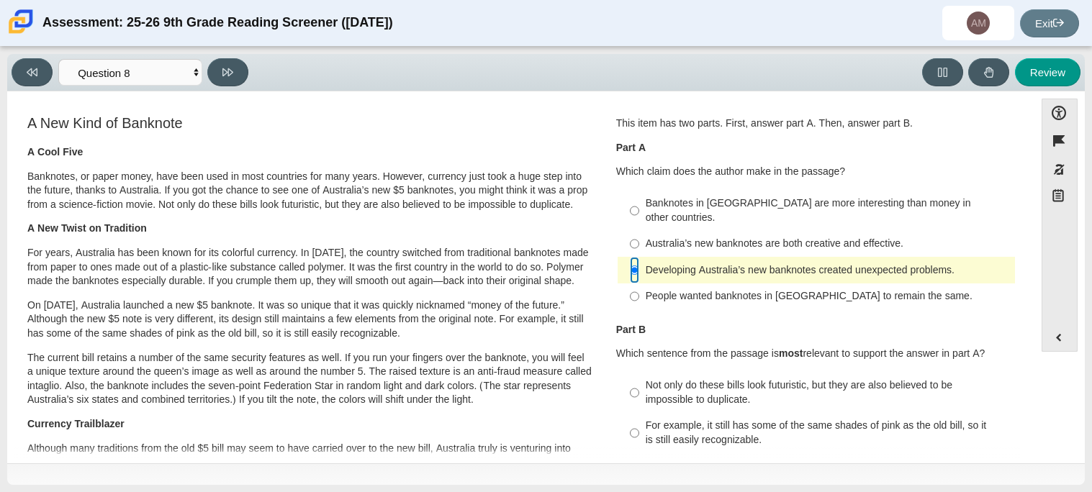
scroll to position [114, 0]
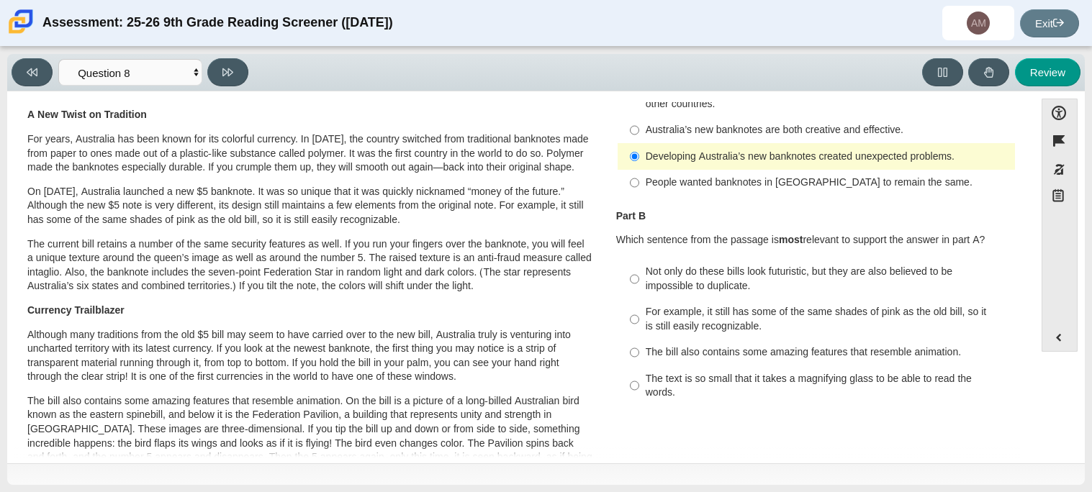
click at [828, 305] on div "For example, it still has some of the same shades of pink as the old bill, so i…" at bounding box center [828, 319] width 364 height 28
click at [639, 300] on input "For example, it still has some of the same shades of pink as the old bill, so i…" at bounding box center [634, 320] width 9 height 40
radio input "true"
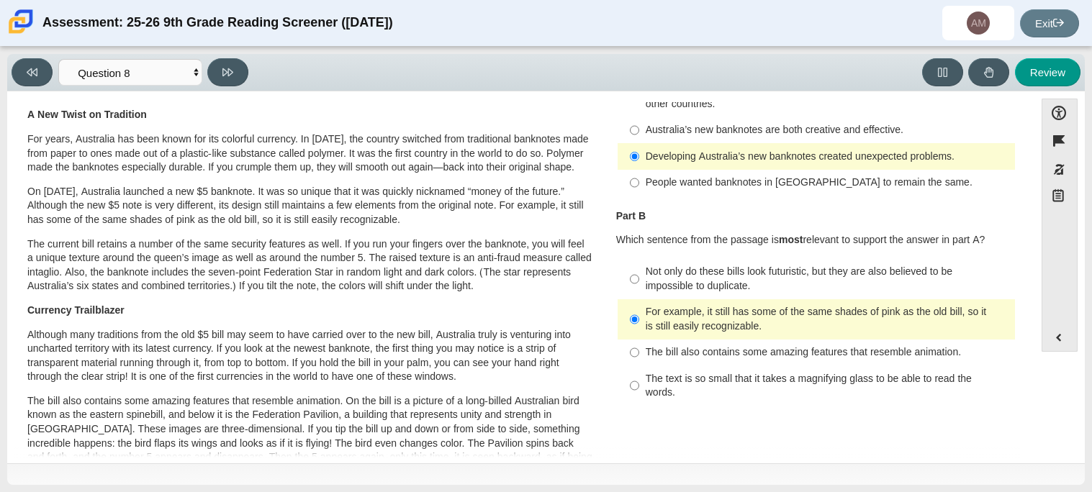
click at [767, 372] on div "The text is so small that it takes a magnifying glass to be able to read the wo…" at bounding box center [828, 386] width 364 height 28
click at [639, 371] on input "The text is so small that it takes a magnifying glass to be able to read the wo…" at bounding box center [634, 386] width 9 height 40
radio input "true"
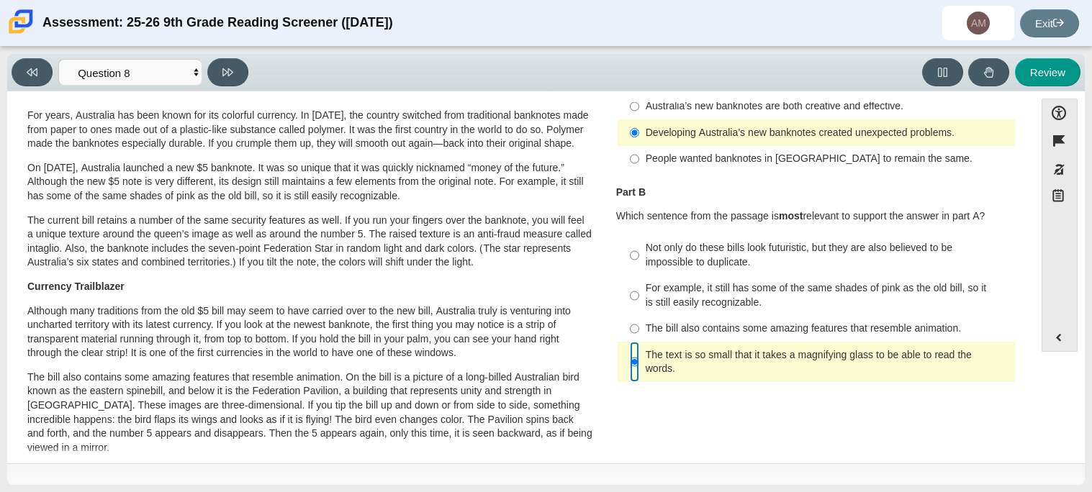
scroll to position [138, 0]
click at [234, 81] on button at bounding box center [227, 72] width 41 height 28
select select "89f058d6-b15c-4ef5-a4b3-fdaffb8868b6"
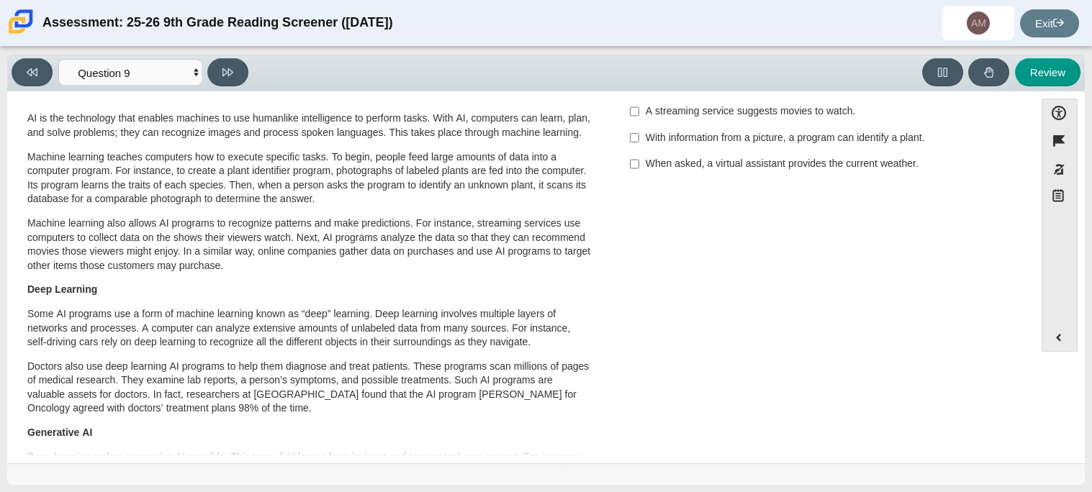
scroll to position [0, 0]
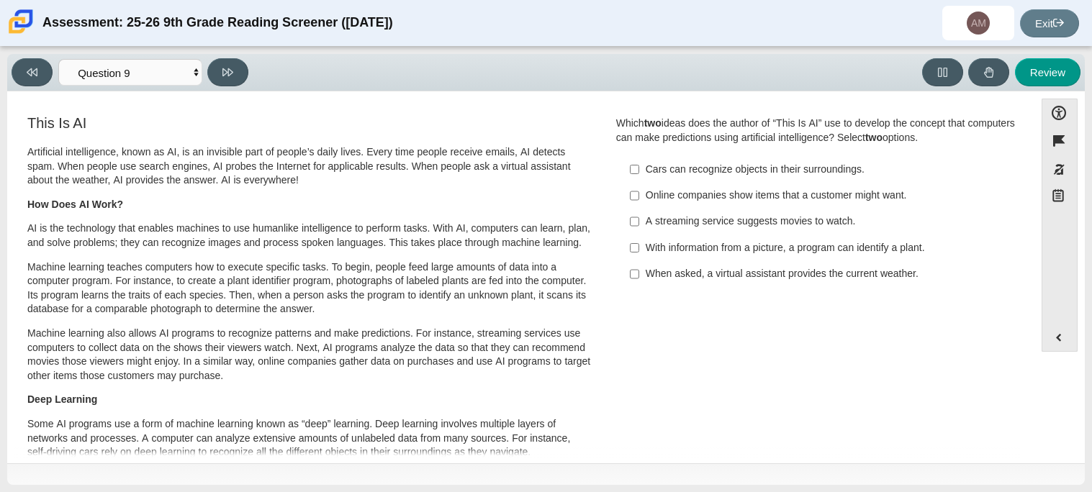
click at [788, 202] on div "Online companies show items that a customer might want." at bounding box center [828, 196] width 364 height 14
click at [639, 202] on input "Online companies show items that a customer might want. Online companies show i…" at bounding box center [634, 196] width 9 height 26
checkbox input "true"
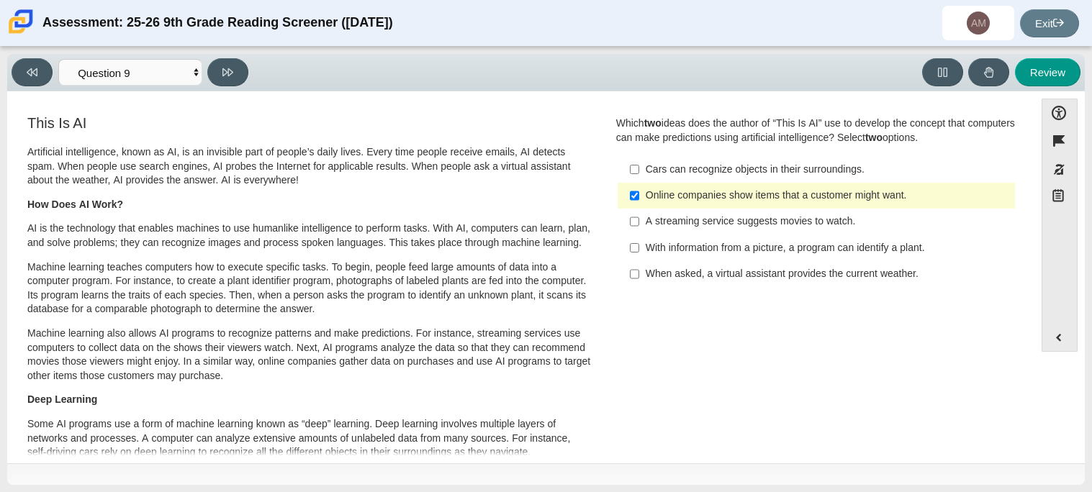
click at [837, 225] on div "A streaming service suggests movies to watch." at bounding box center [828, 222] width 364 height 14
click at [639, 225] on input "A streaming service suggests movies to watch. A streaming service suggests movi…" at bounding box center [634, 222] width 9 height 26
checkbox input "true"
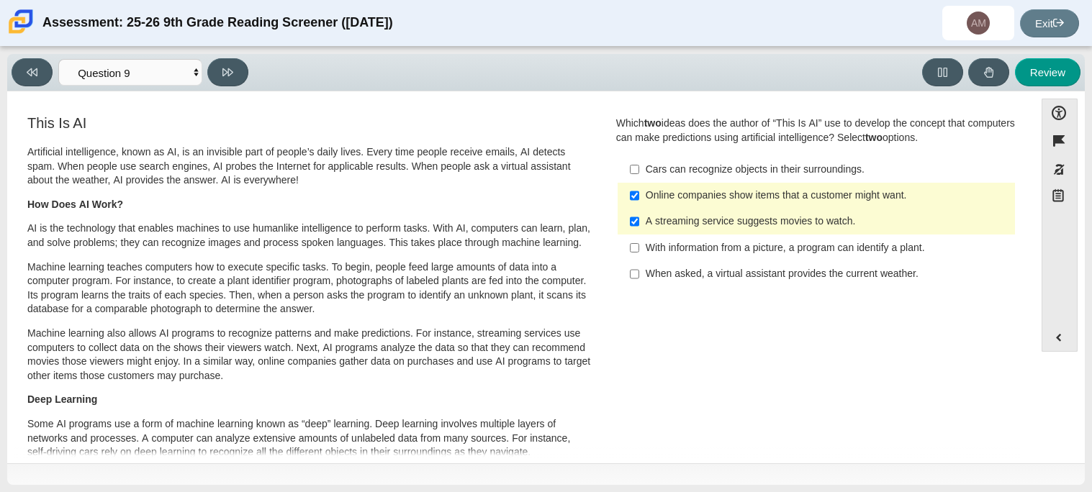
click at [892, 206] on label "Online companies show items that a customer might want. Online companies show i…" at bounding box center [817, 196] width 395 height 26
click at [639, 206] on input "Online companies show items that a customer might want. Online companies show i…" at bounding box center [634, 196] width 9 height 26
checkbox input "false"
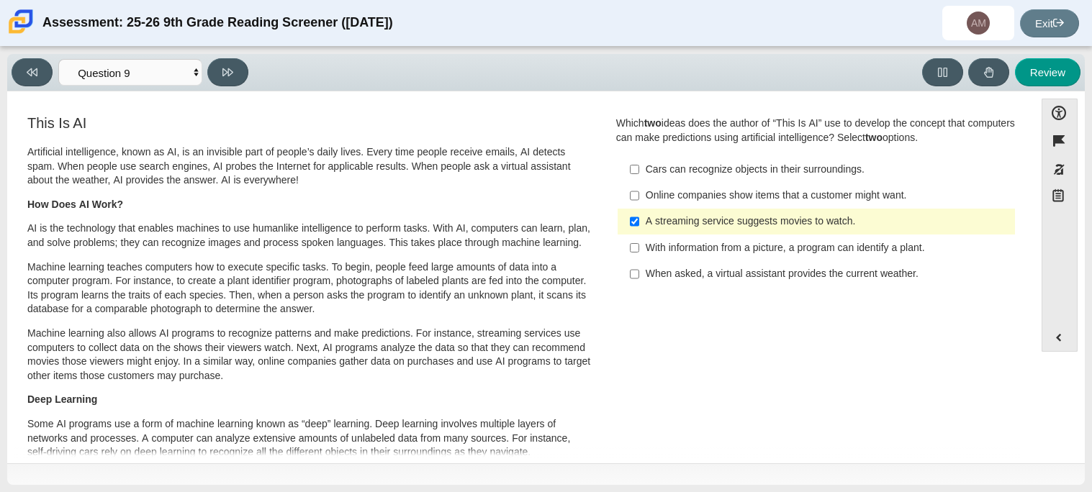
click at [904, 253] on div "With information from a picture, a program can identify a plant." at bounding box center [828, 248] width 364 height 14
click at [639, 253] on input "With information from a picture, a program can identify a plant. With informati…" at bounding box center [634, 248] width 9 height 26
checkbox input "true"
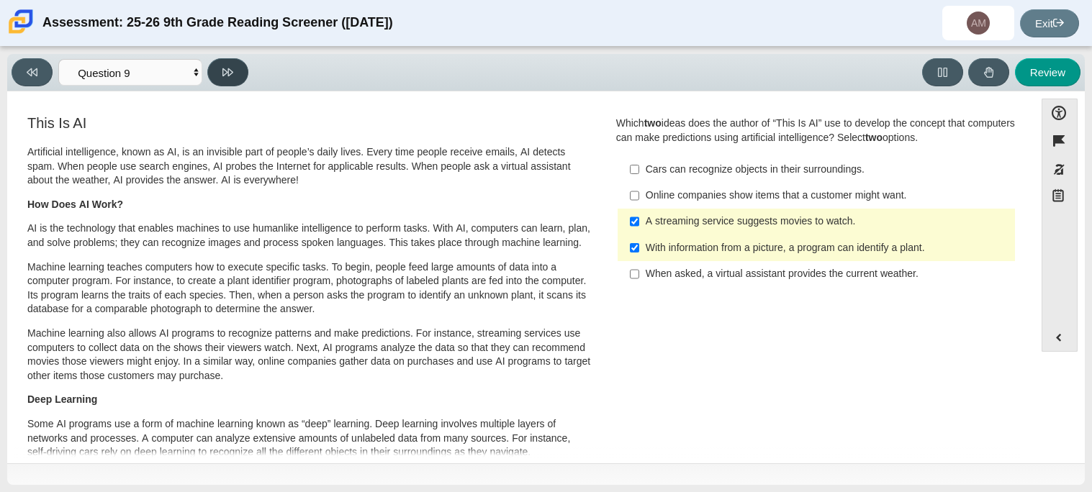
click at [235, 77] on button at bounding box center [227, 72] width 41 height 28
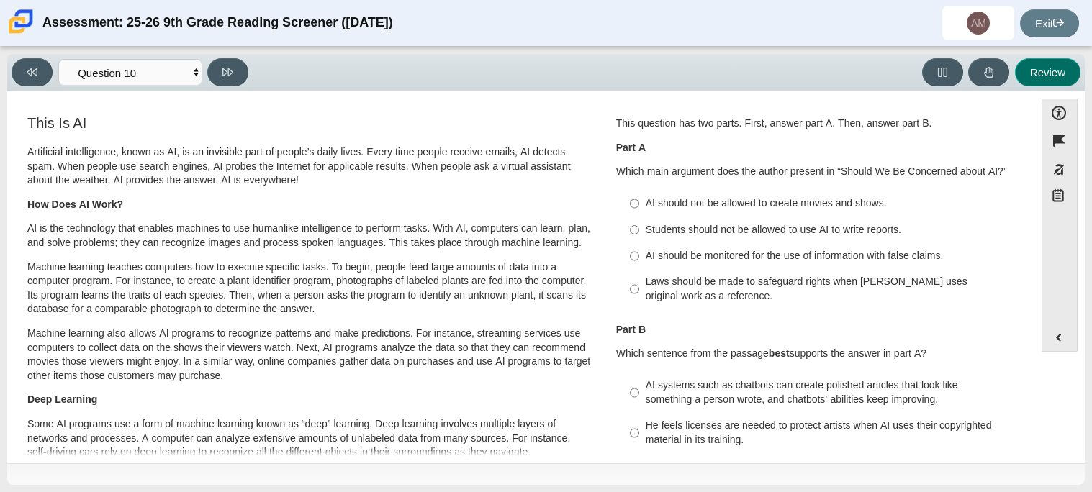
click at [1048, 80] on button "Review" at bounding box center [1048, 72] width 66 height 28
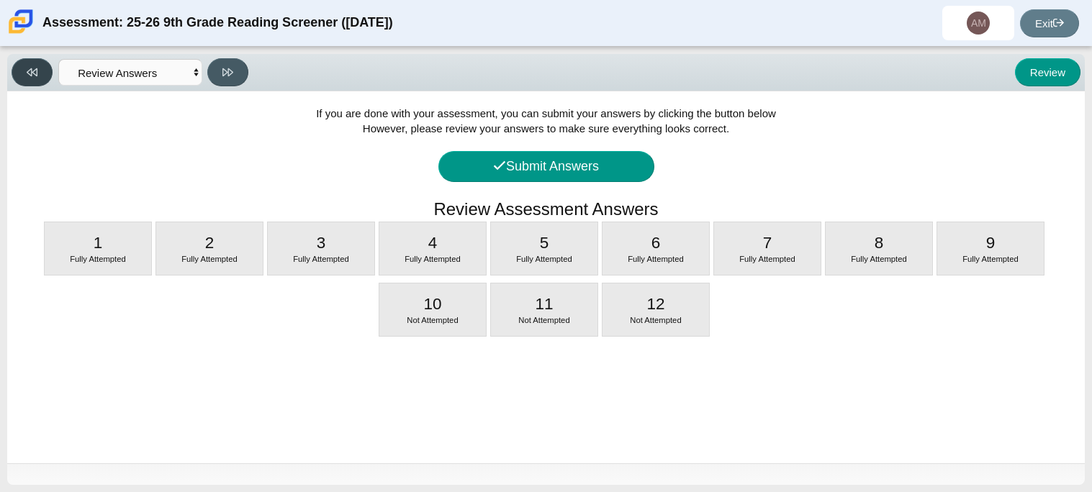
click at [31, 78] on button at bounding box center [32, 72] width 41 height 28
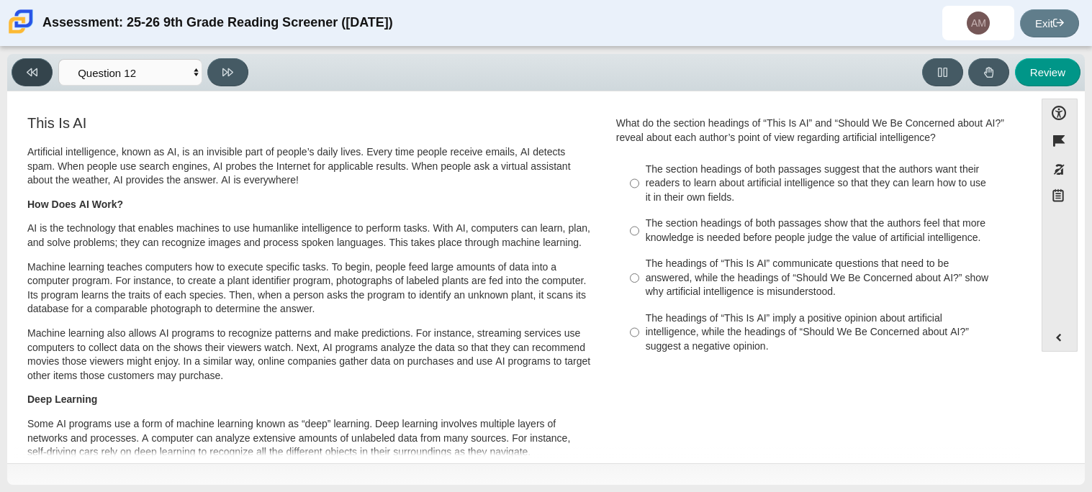
click at [31, 78] on button at bounding box center [32, 72] width 41 height 28
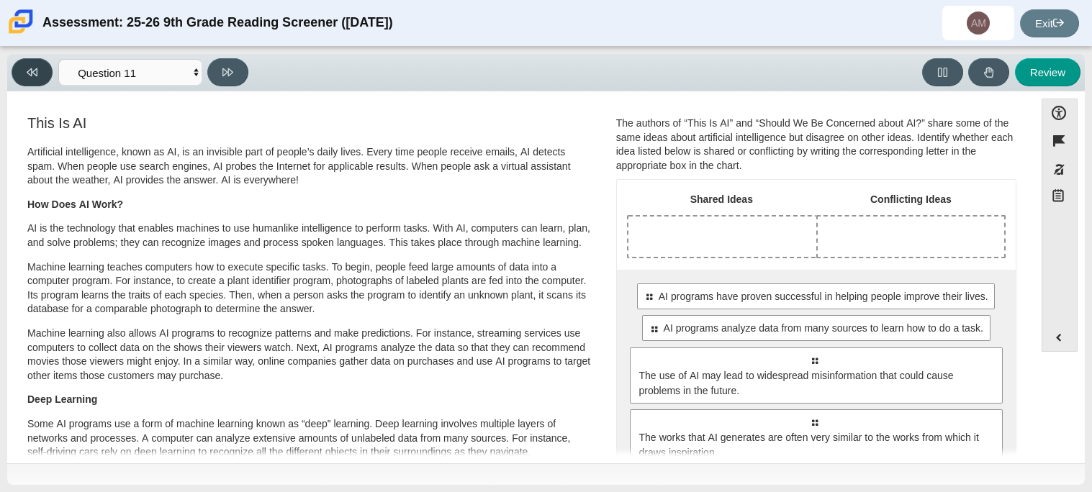
click at [31, 78] on button at bounding box center [32, 72] width 41 height 28
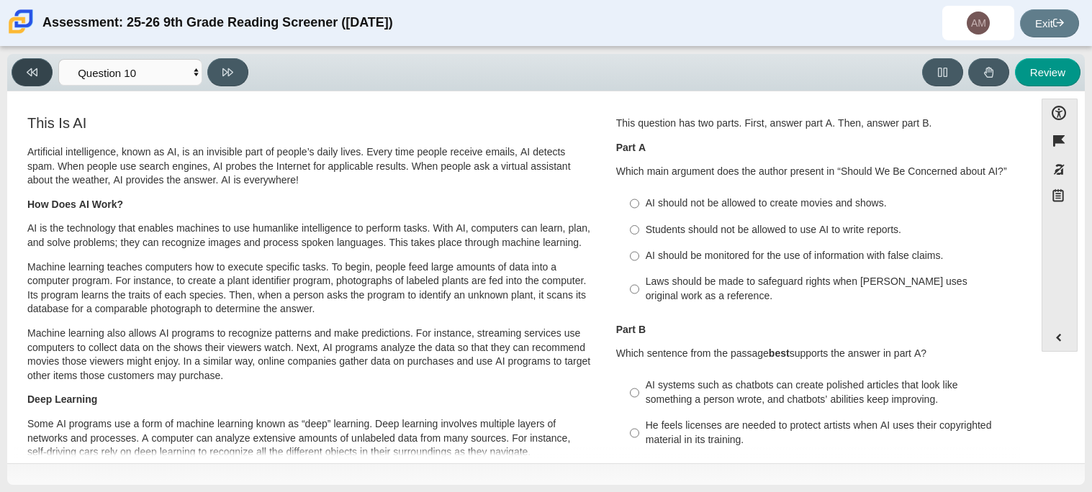
click at [40, 78] on button at bounding box center [32, 72] width 41 height 28
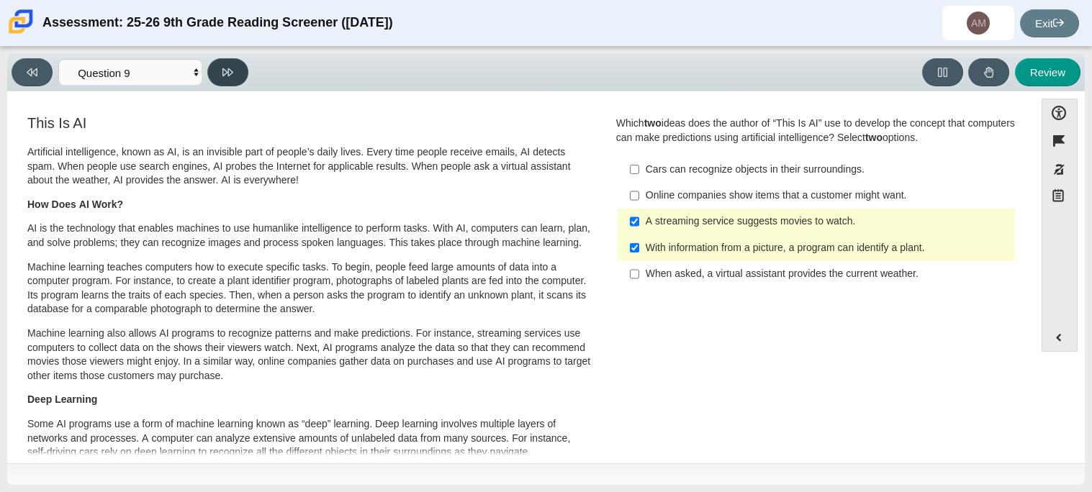
click at [218, 78] on button at bounding box center [227, 72] width 41 height 28
select select "cdf3c14e-a918-44d1-9b63-3db0fa81641e"
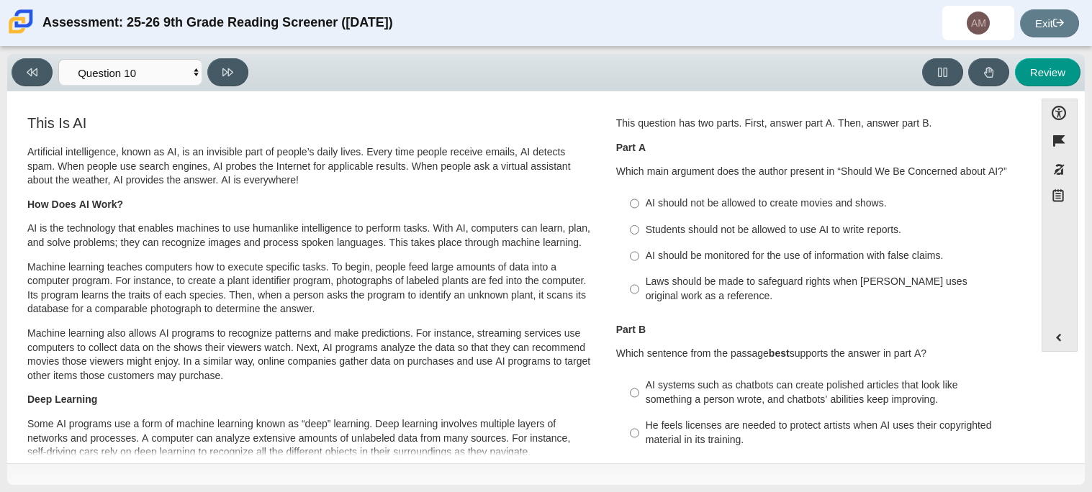
click at [748, 257] on div "AI should be monitored for the use of information with false claims." at bounding box center [828, 256] width 364 height 14
click at [639, 257] on input "AI should be monitored for the use of information with false claims. AI should …" at bounding box center [634, 256] width 9 height 26
radio input "true"
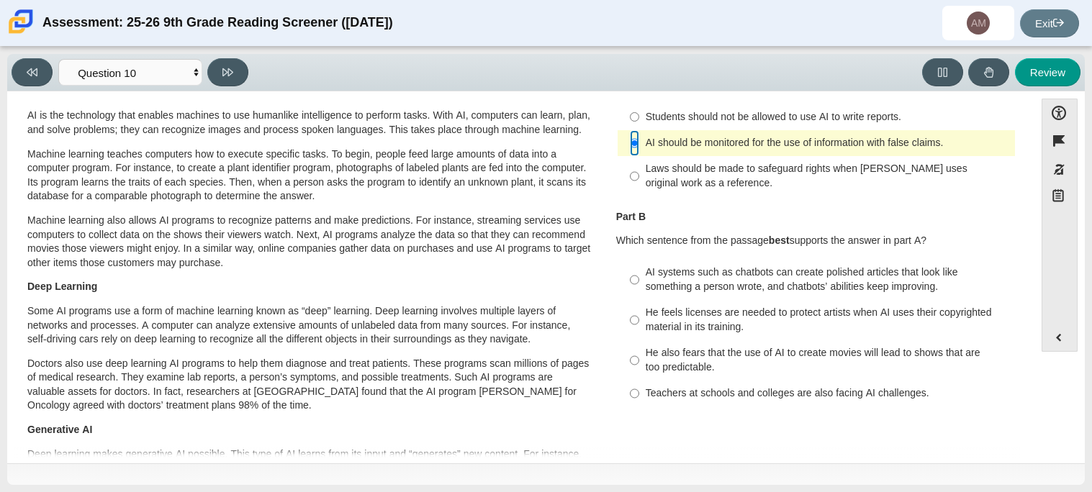
scroll to position [167, 0]
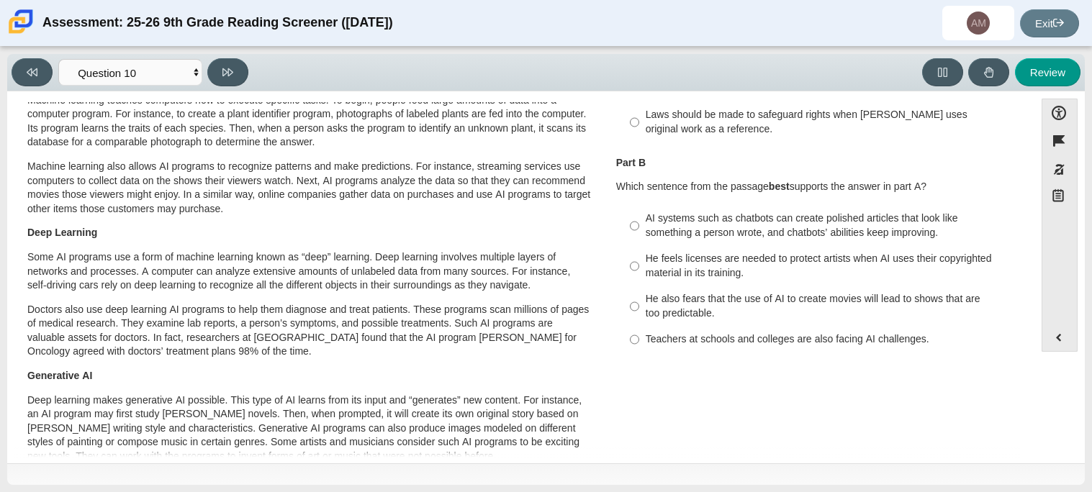
click at [827, 264] on div "He feels licenses are needed to protect artists when AI uses their copyrighted …" at bounding box center [828, 266] width 364 height 28
click at [639, 264] on input "He feels licenses are needed to protect artists when AI uses their copyrighted …" at bounding box center [634, 266] width 9 height 40
radio input "true"
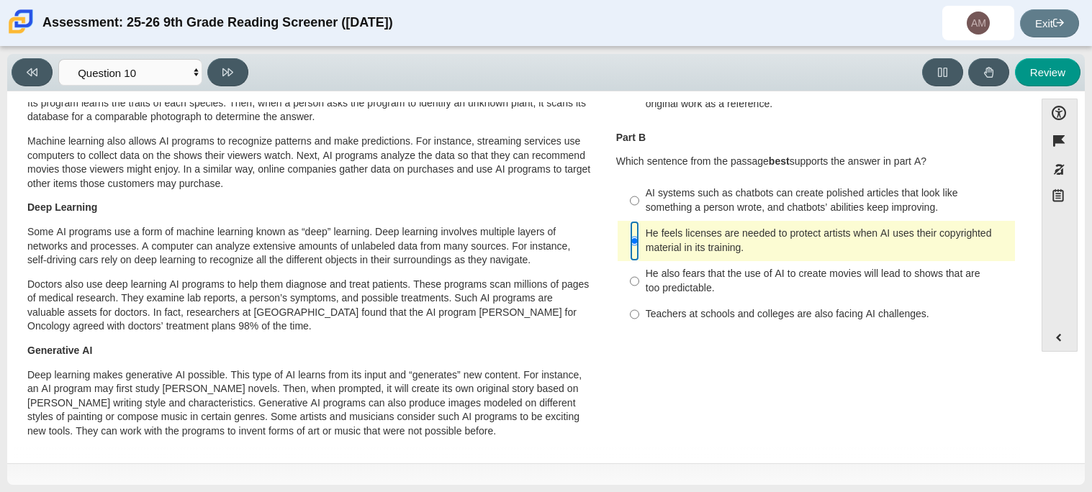
scroll to position [194, 0]
click at [830, 316] on div "Teachers at schools and colleges are also facing AI challenges." at bounding box center [828, 313] width 364 height 14
click at [639, 316] on input "Teachers at schools and colleges are also facing AI challenges. Teachers at sch…" at bounding box center [634, 313] width 9 height 26
radio input "true"
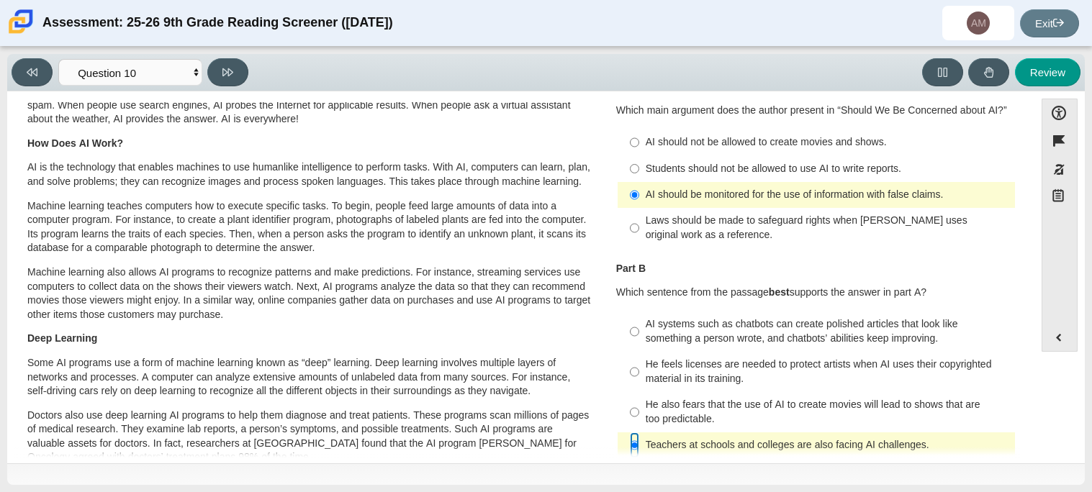
scroll to position [59, 0]
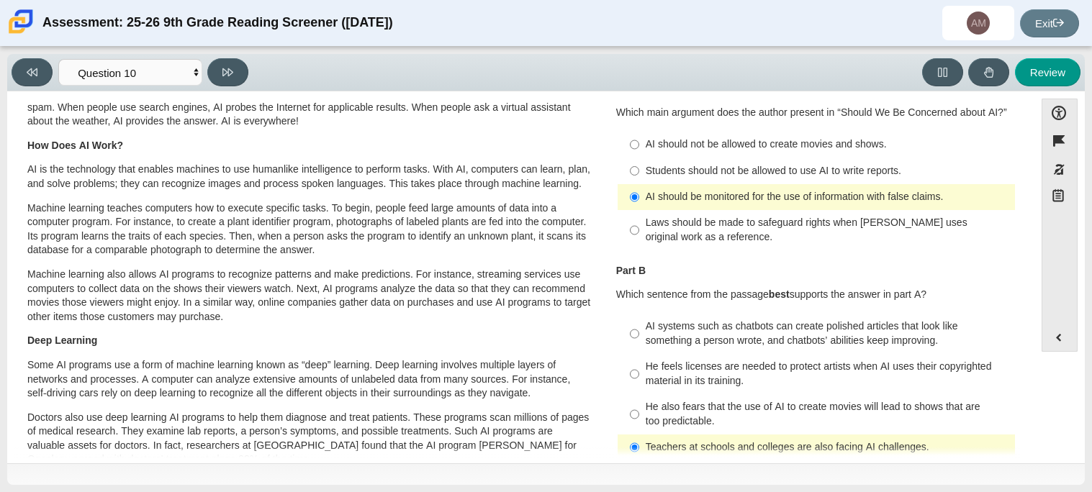
click at [706, 233] on div "Laws should be made to safeguard rights when AI uses original work as a referen…" at bounding box center [828, 230] width 364 height 28
click at [639, 233] on input "Laws should be made to safeguard rights when AI uses original work as a referen…" at bounding box center [634, 230] width 9 height 40
radio input "true"
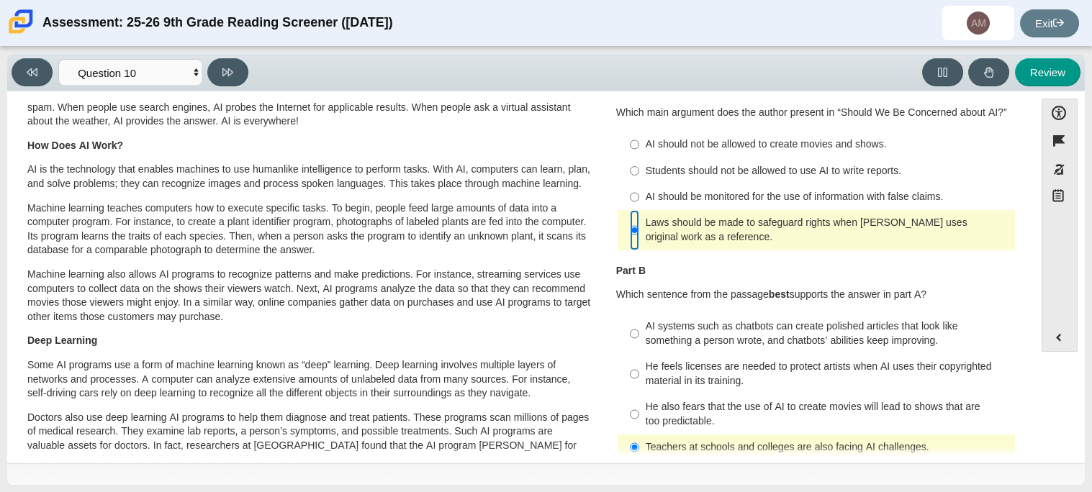
scroll to position [757, 0]
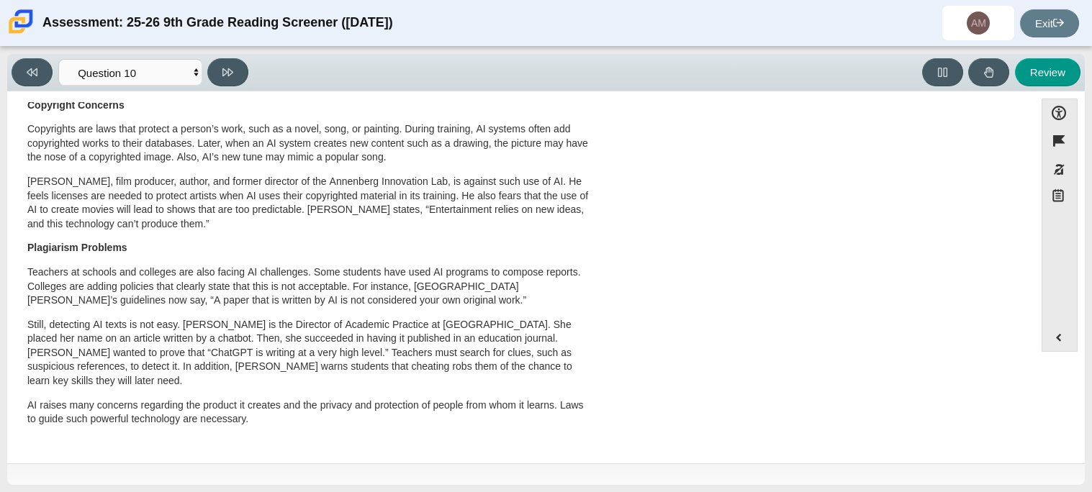
click at [247, 80] on div "Viewing Question 10 of 12 in Pacing Mode Questions Question 1 Question 2 Questi…" at bounding box center [133, 72] width 243 height 28
click at [225, 83] on button at bounding box center [227, 72] width 41 height 28
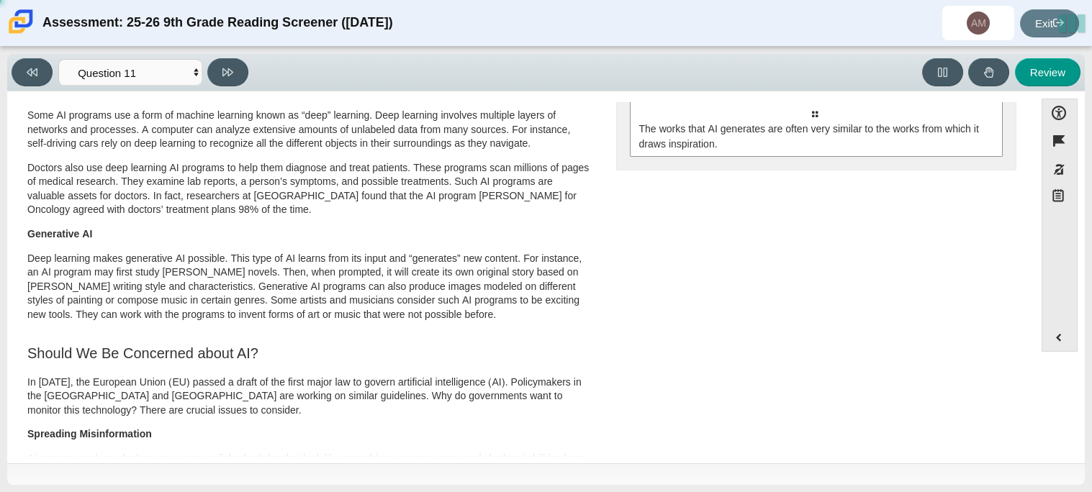
scroll to position [0, 0]
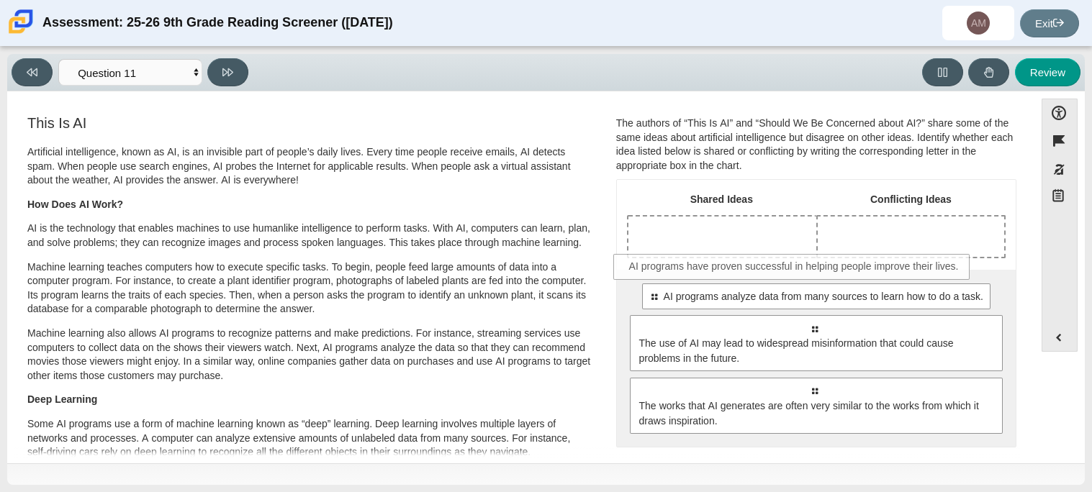
drag, startPoint x: 714, startPoint y: 294, endPoint x: 697, endPoint y: 268, distance: 31.2
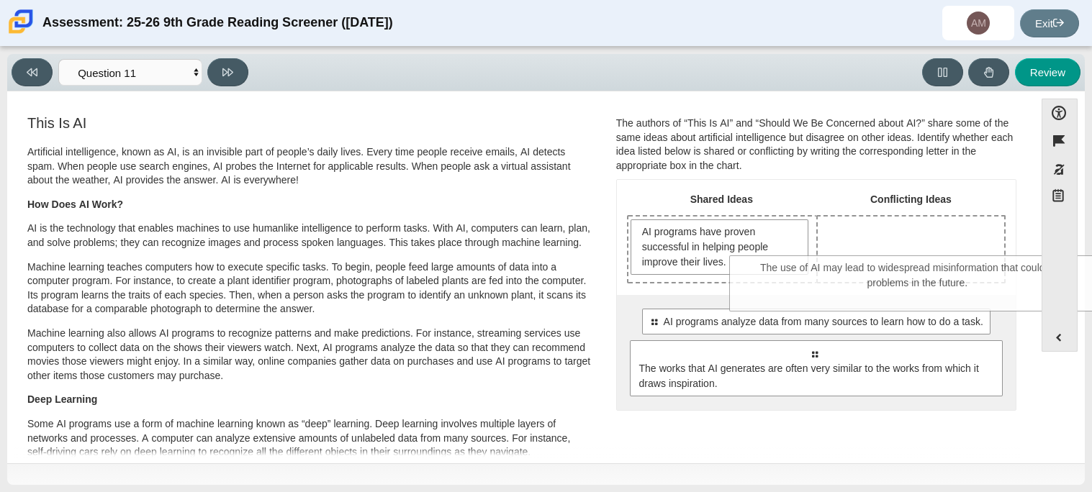
drag, startPoint x: 738, startPoint y: 375, endPoint x: 849, endPoint y: 282, distance: 144.6
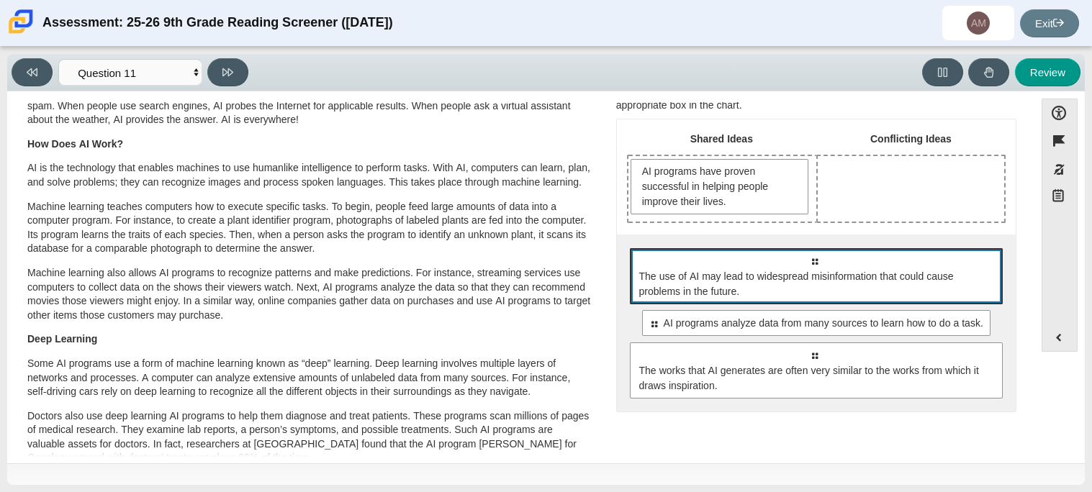
scroll to position [59, 0]
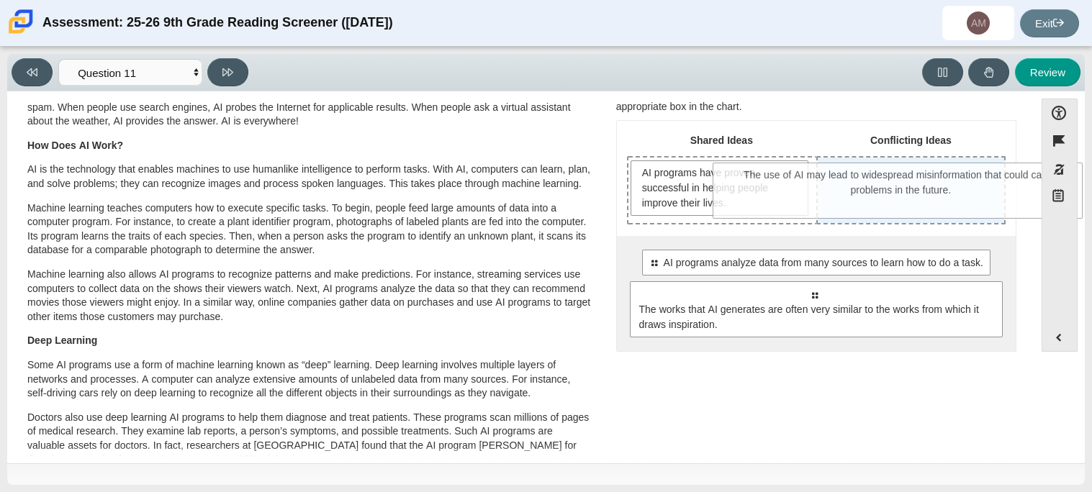
drag, startPoint x: 786, startPoint y: 300, endPoint x: 875, endPoint y: 204, distance: 130.4
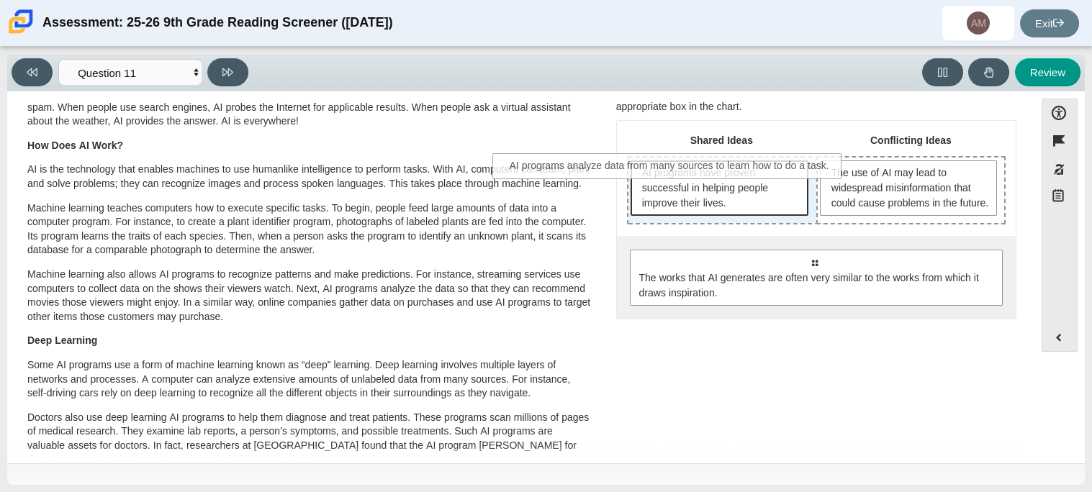
drag, startPoint x: 779, startPoint y: 282, endPoint x: 639, endPoint y: 171, distance: 178.9
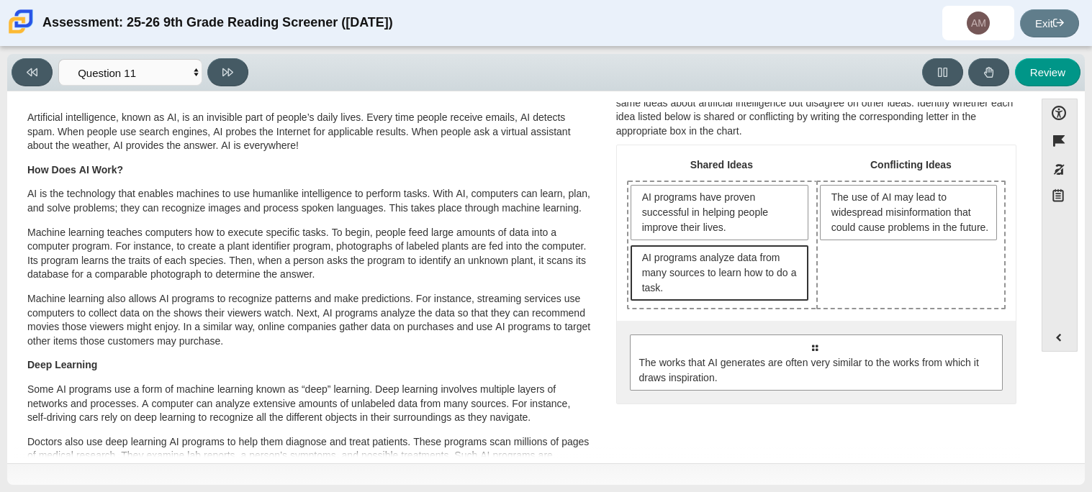
scroll to position [40, 0]
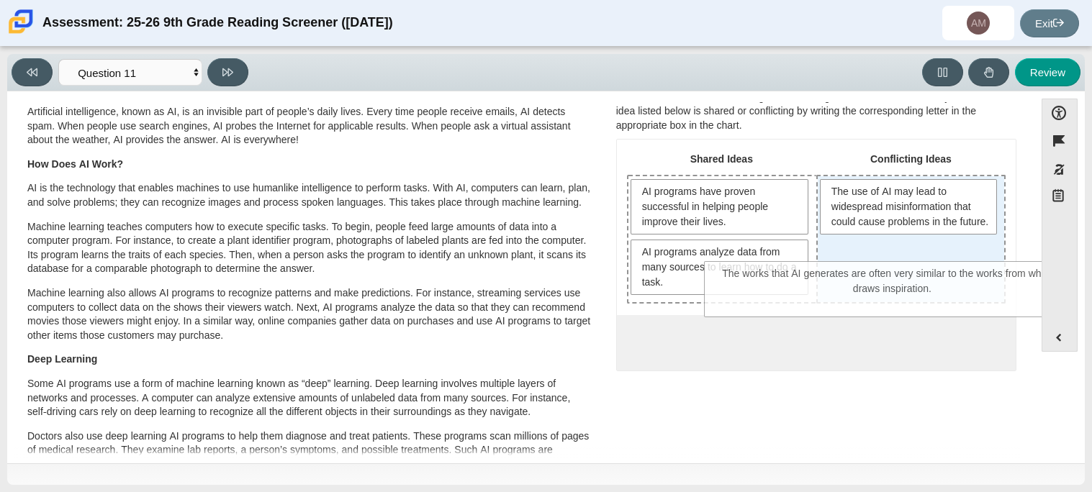
drag, startPoint x: 786, startPoint y: 359, endPoint x: 865, endPoint y: 292, distance: 103.2
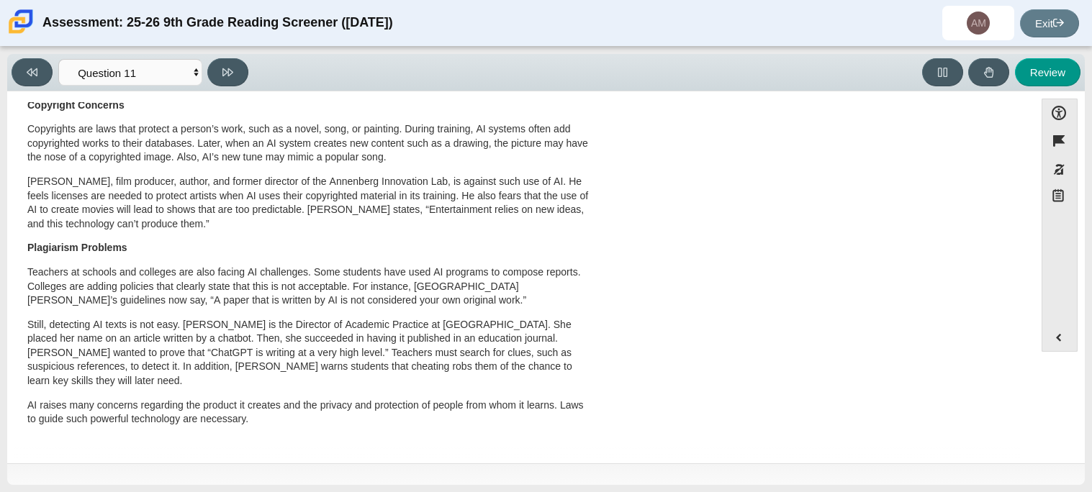
scroll to position [0, 0]
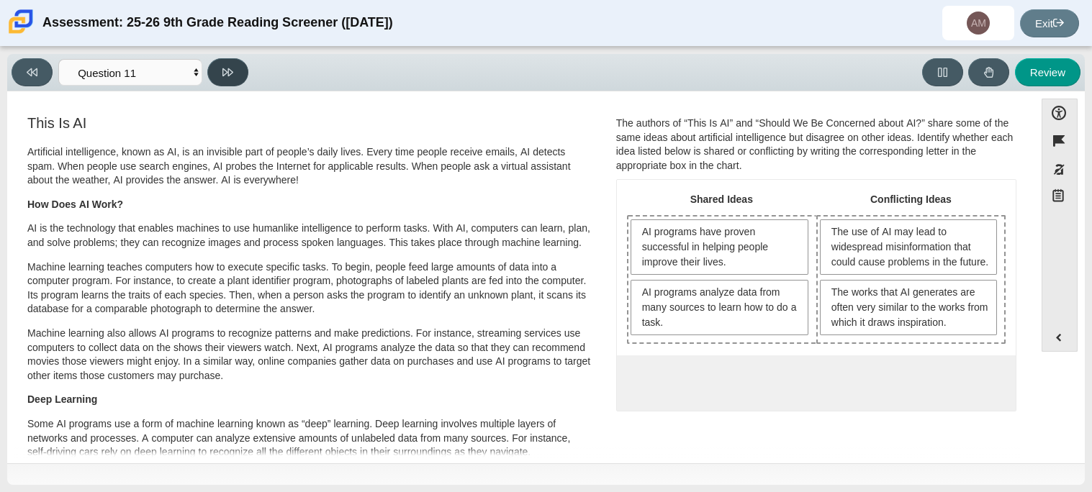
click at [241, 75] on button at bounding box center [227, 72] width 41 height 28
select select "c3effed4-44ce-4a19-bd96-1787f34e9b4c"
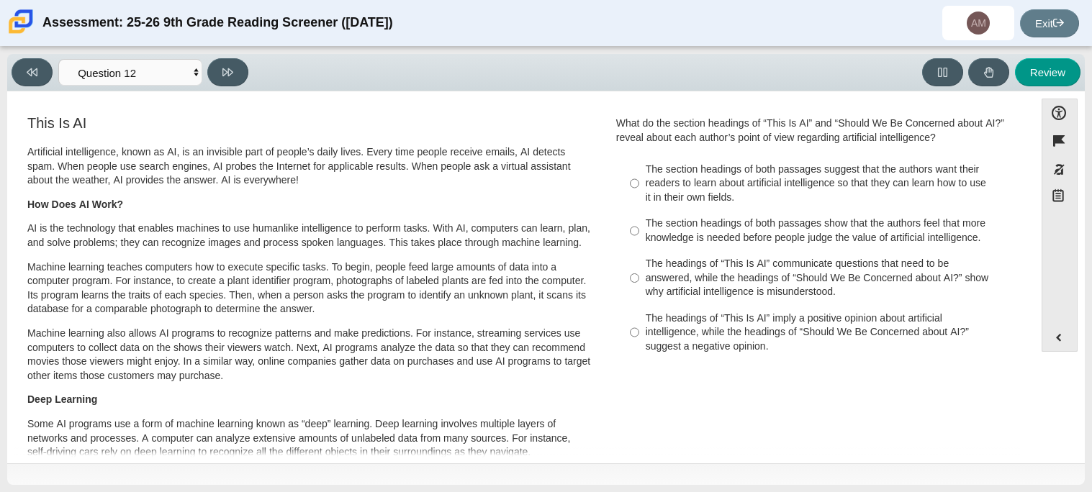
click at [769, 186] on div "The section headings of both passages suggest that the authors want their reade…" at bounding box center [828, 184] width 364 height 42
click at [639, 186] on input "The section headings of both passages suggest that the authors want their reade…" at bounding box center [634, 183] width 9 height 55
radio input "true"
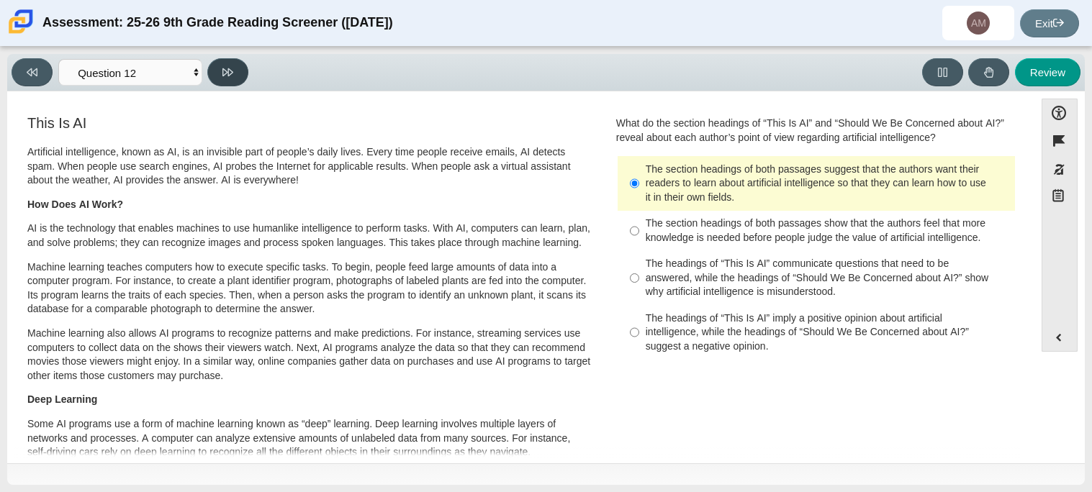
click at [230, 78] on button at bounding box center [227, 72] width 41 height 28
select select "review"
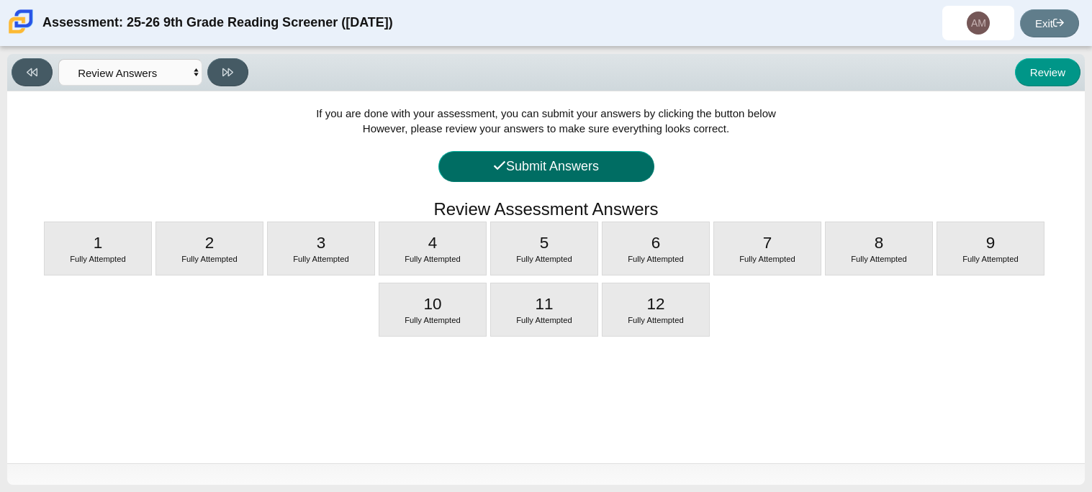
click at [631, 159] on button "Submit Answers" at bounding box center [546, 166] width 216 height 31
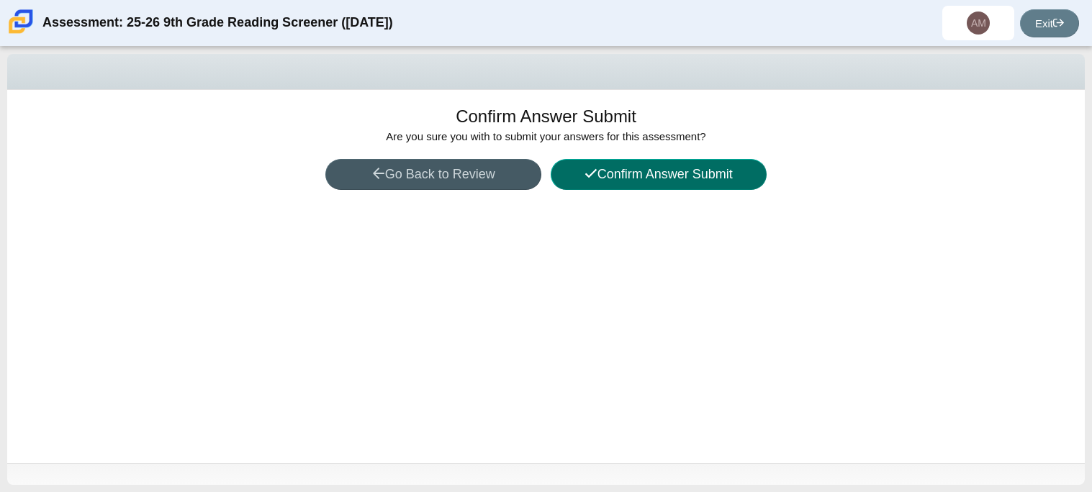
click at [694, 177] on button "Confirm Answer Submit" at bounding box center [659, 174] width 216 height 31
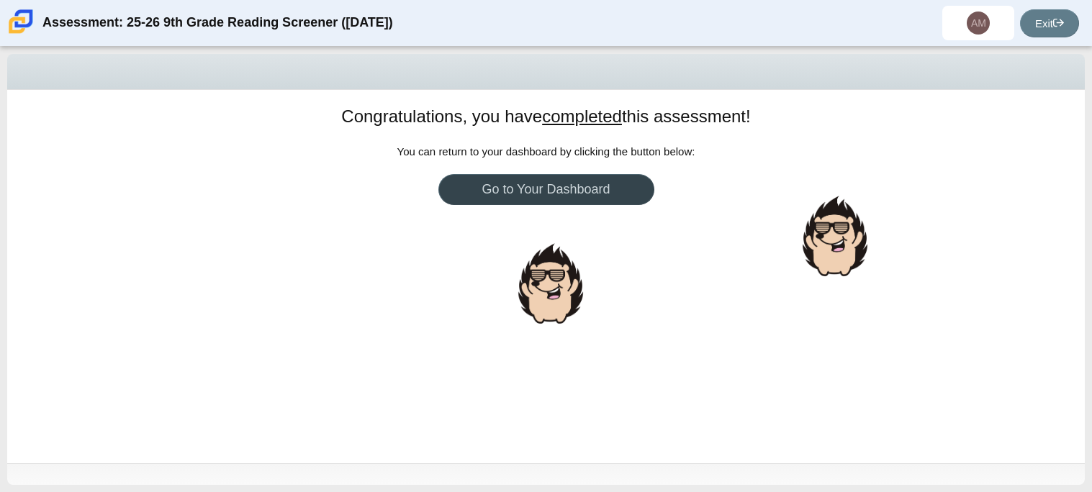
click at [578, 189] on link "Go to Your Dashboard" at bounding box center [546, 189] width 216 height 31
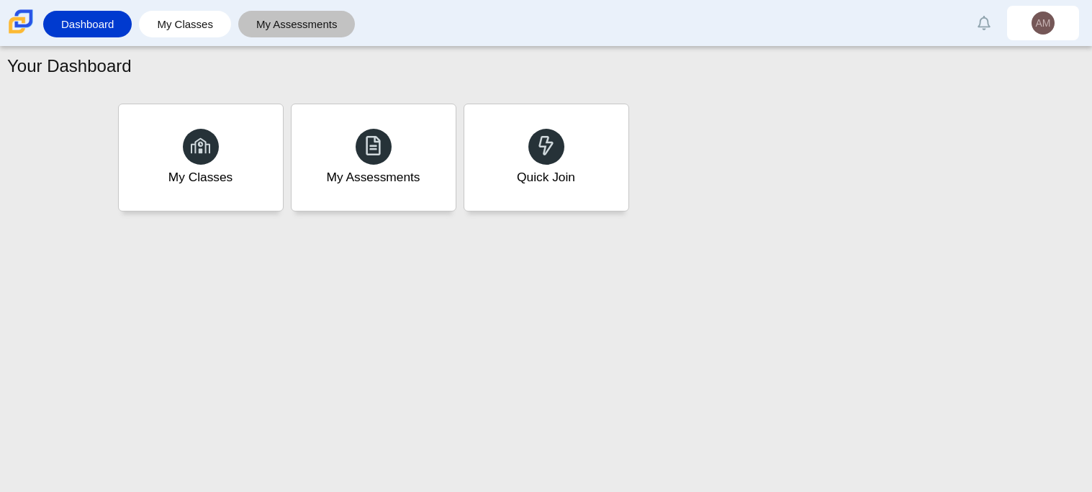
click at [315, 36] on link "My Assessments" at bounding box center [297, 24] width 103 height 27
